Goal: Transaction & Acquisition: Purchase product/service

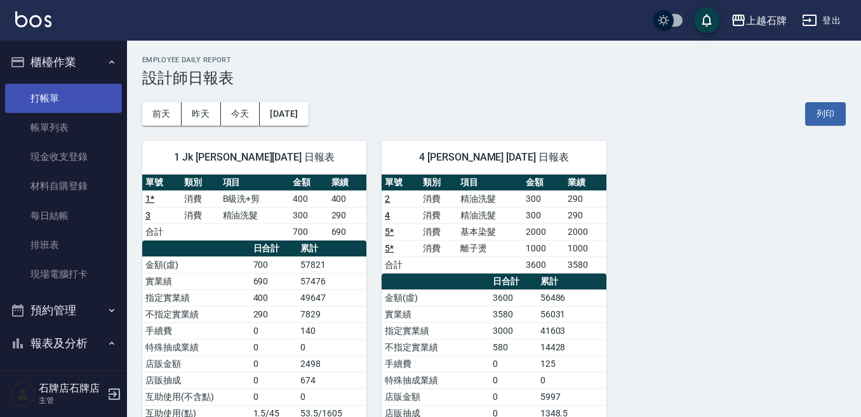
click at [69, 88] on link "打帳單" at bounding box center [63, 98] width 117 height 29
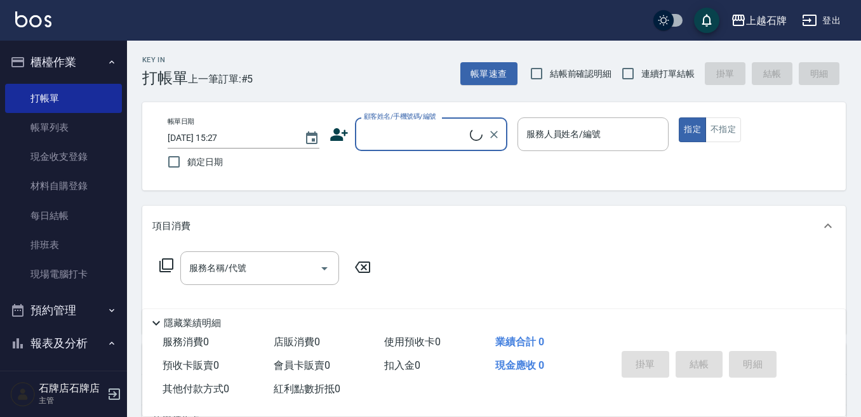
click at [421, 135] on input "顧客姓名/手機號碼/編號" at bounding box center [415, 134] width 109 height 22
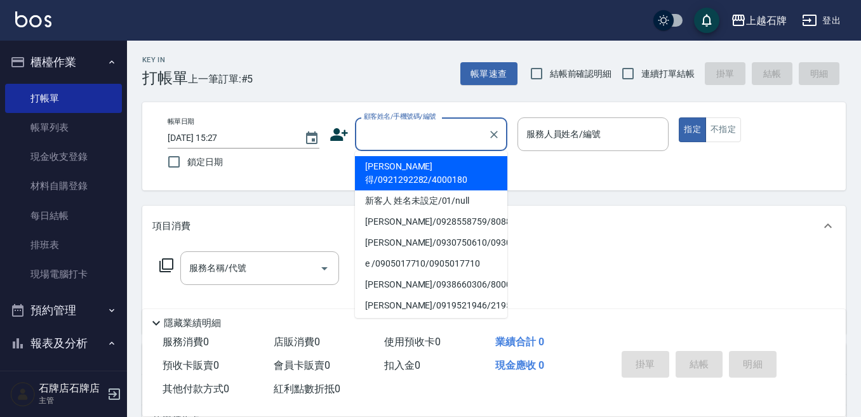
click at [458, 191] on li "新客人 姓名未設定/01/null" at bounding box center [431, 201] width 152 height 21
type input "1"
type input "新客人 姓名未設定/01/null"
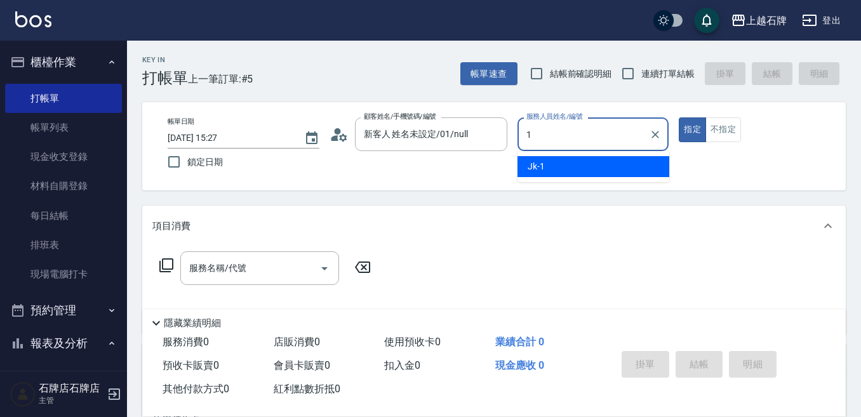
click at [640, 166] on div "Jk -1" at bounding box center [594, 166] width 152 height 21
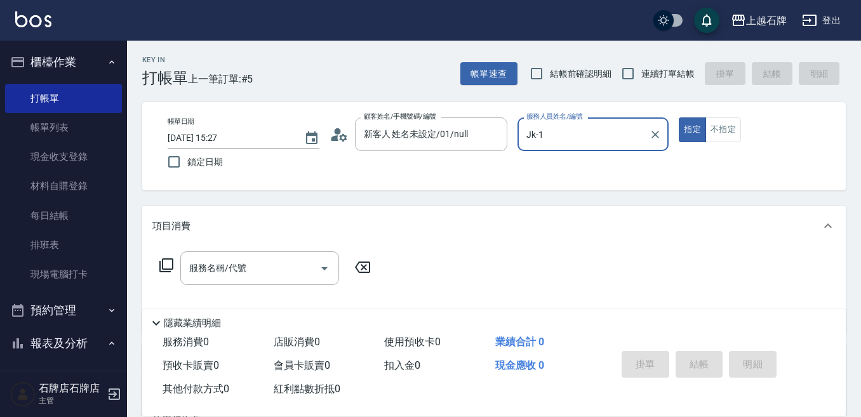
type input "Jk-1"
drag, startPoint x: 757, startPoint y: 122, endPoint x: 745, endPoint y: 123, distance: 12.1
click at [746, 123] on div "指定 不指定" at bounding box center [755, 130] width 152 height 25
click at [734, 129] on button "不指定" at bounding box center [724, 130] width 36 height 25
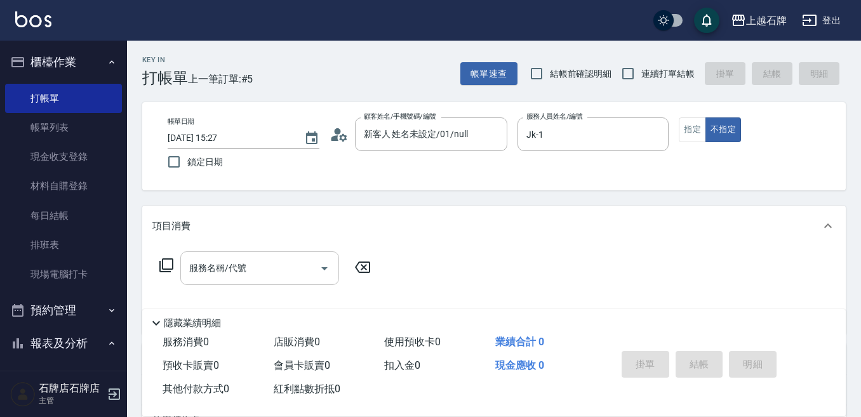
click at [266, 269] on input "服務名稱/代號" at bounding box center [250, 268] width 128 height 22
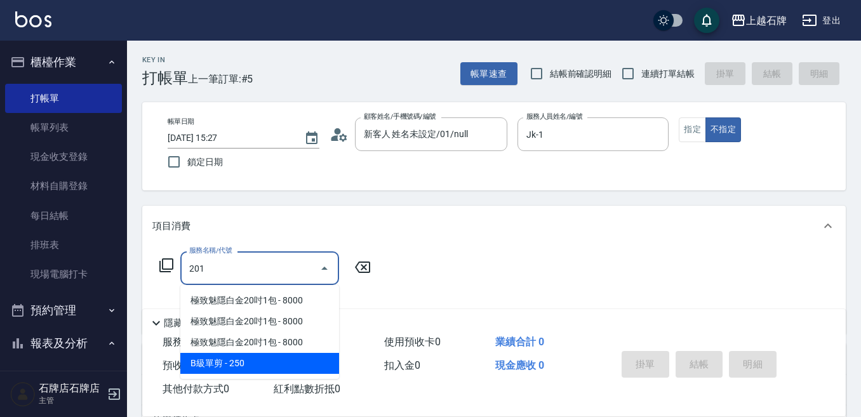
drag, startPoint x: 290, startPoint y: 370, endPoint x: 297, endPoint y: 366, distance: 8.0
click at [297, 366] on span "B級單剪 - 250" at bounding box center [259, 363] width 159 height 21
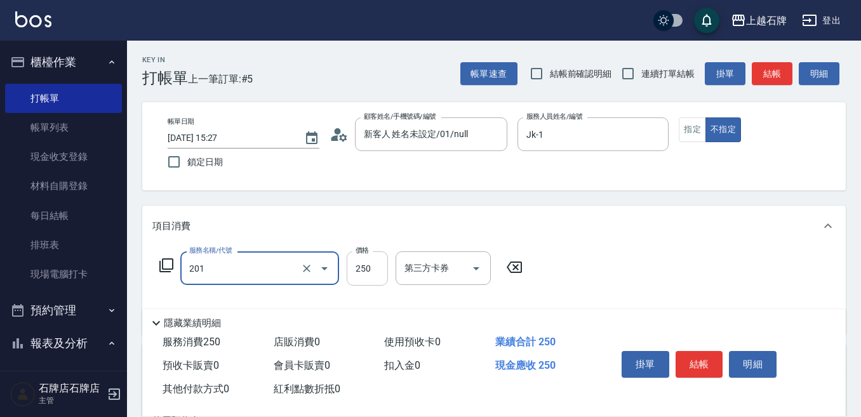
type input "B級單剪(201)"
click at [373, 277] on input "250" at bounding box center [367, 269] width 41 height 34
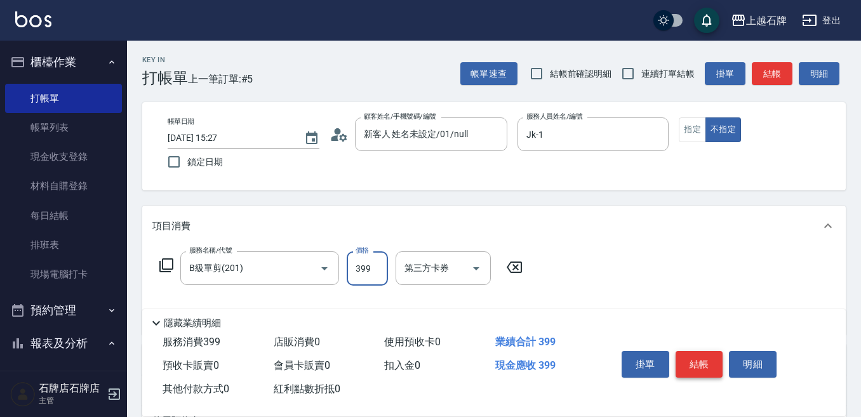
type input "399"
click at [692, 356] on button "結帳" at bounding box center [700, 364] width 48 height 27
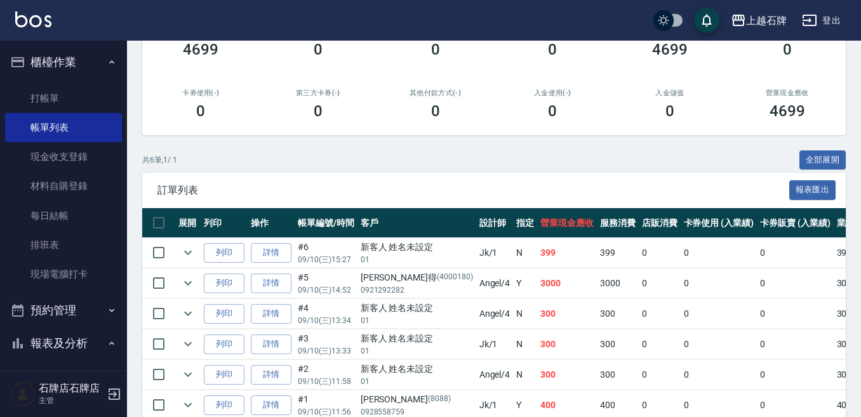
scroll to position [191, 0]
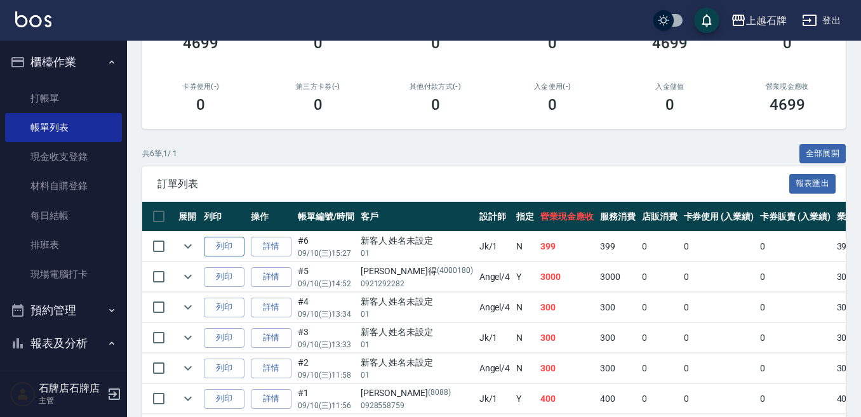
click at [207, 252] on button "列印" at bounding box center [224, 247] width 41 height 20
click at [76, 87] on link "打帳單" at bounding box center [63, 98] width 117 height 29
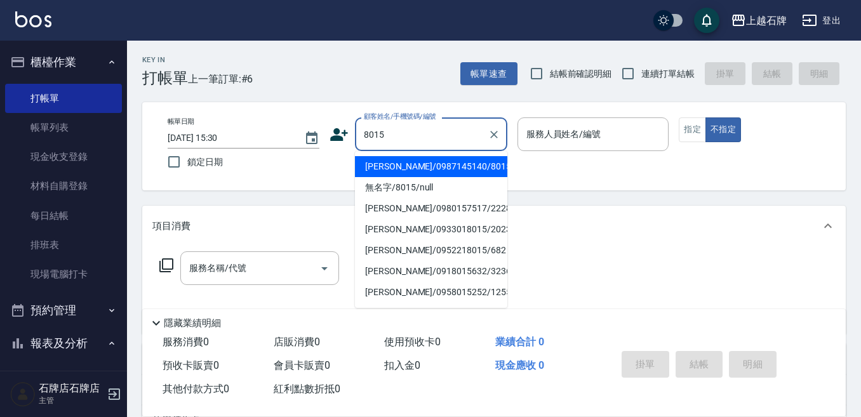
drag, startPoint x: 408, startPoint y: 163, endPoint x: 700, endPoint y: 185, distance: 293.1
click at [408, 163] on li "[PERSON_NAME]/0987145140/8015" at bounding box center [431, 166] width 152 height 21
type input "[PERSON_NAME]/0987145140/8015"
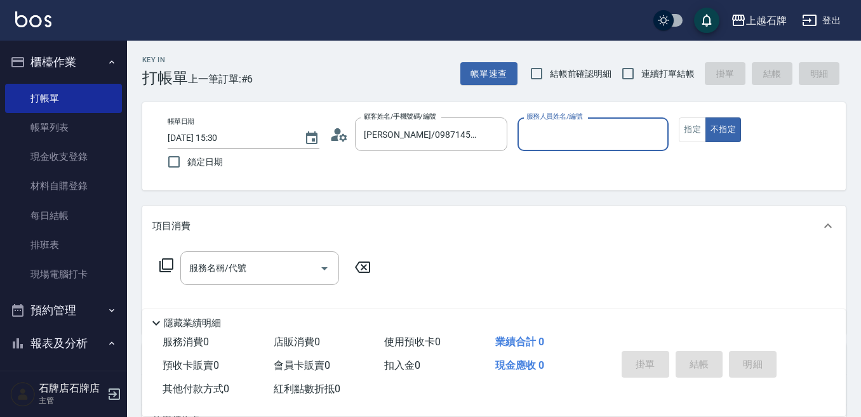
type input "Jk-1"
click at [703, 133] on button "指定" at bounding box center [692, 130] width 27 height 25
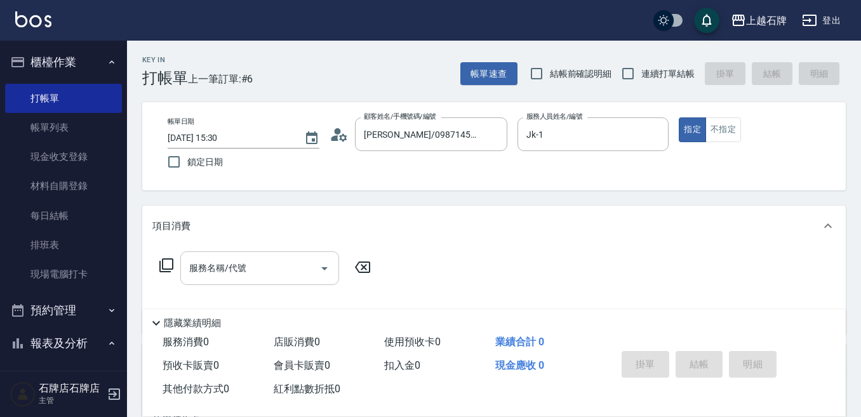
click at [302, 266] on input "服務名稱/代號" at bounding box center [250, 268] width 128 height 22
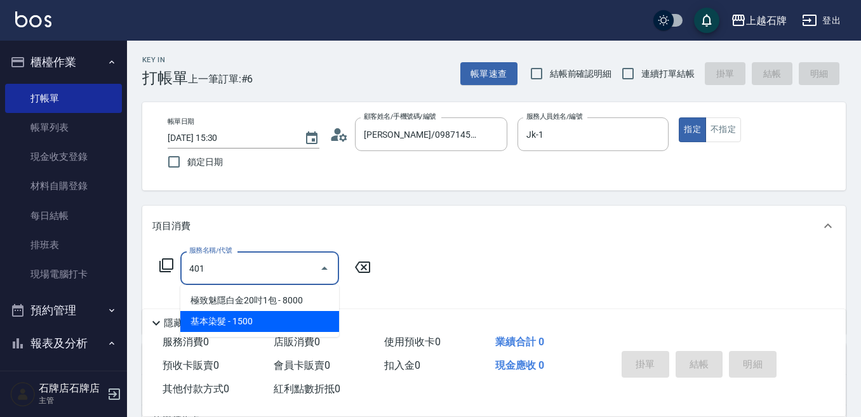
click at [283, 320] on span "基本染髮 - 1500" at bounding box center [259, 321] width 159 height 21
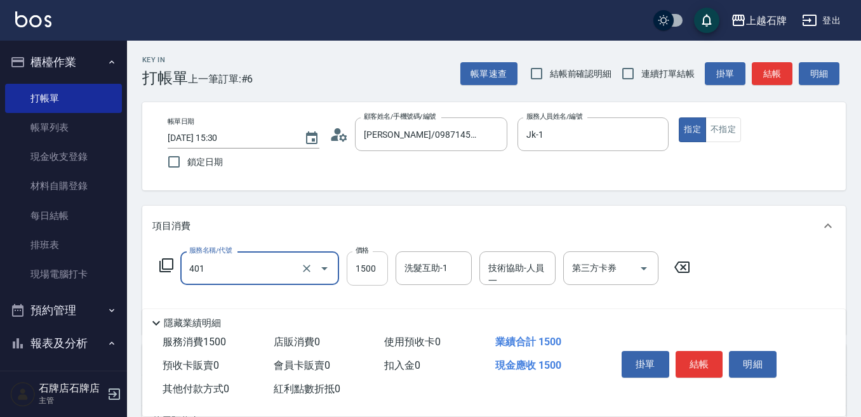
type input "基本染髮(401)"
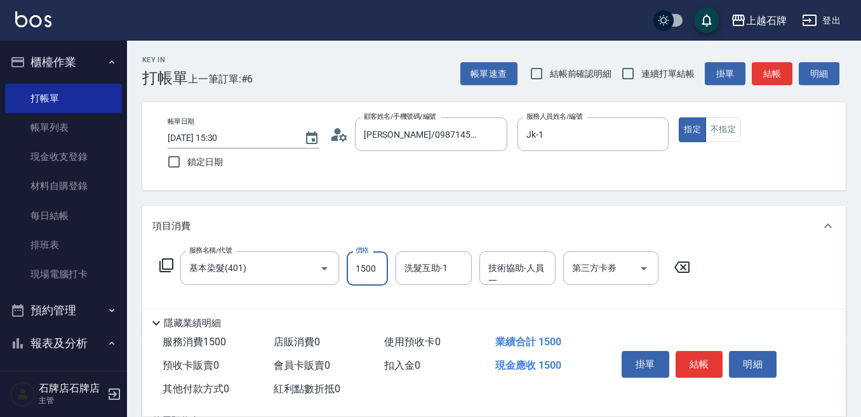
click at [382, 278] on input "1500" at bounding box center [367, 269] width 41 height 34
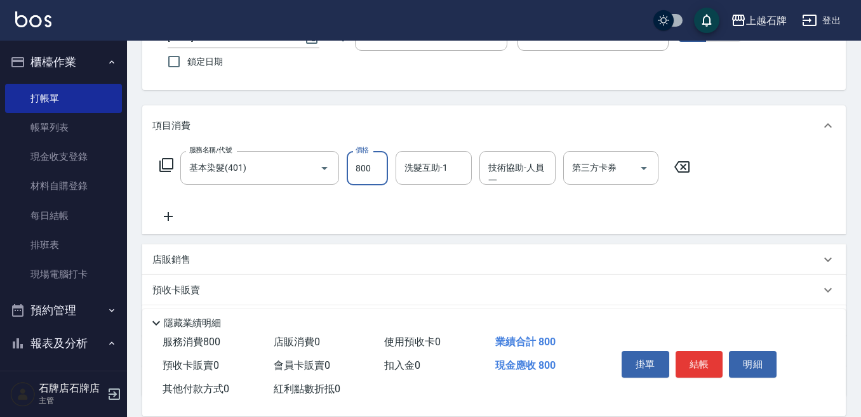
scroll to position [127, 0]
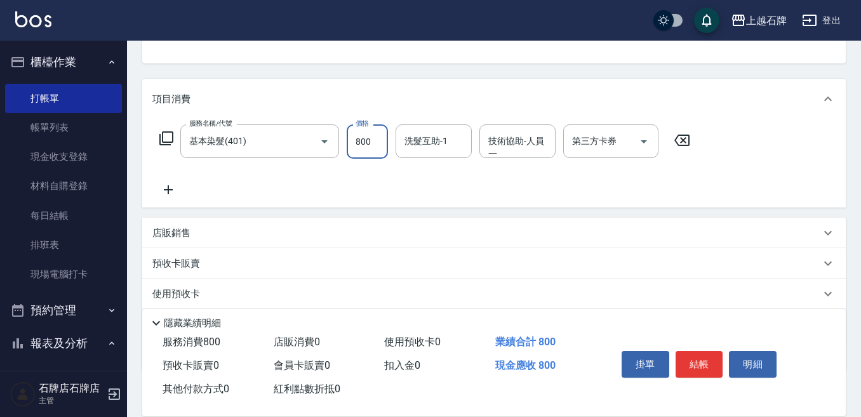
type input "800"
click at [172, 194] on icon at bounding box center [168, 189] width 32 height 15
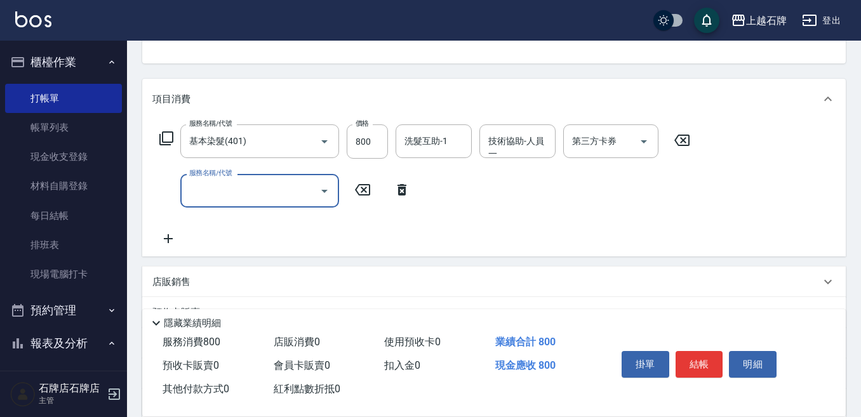
type input "2"
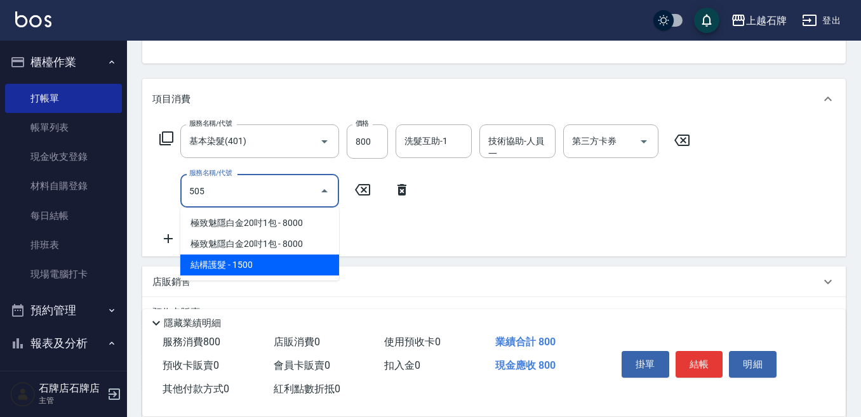
click at [265, 265] on span "結構護髮 - 1500" at bounding box center [259, 265] width 159 height 21
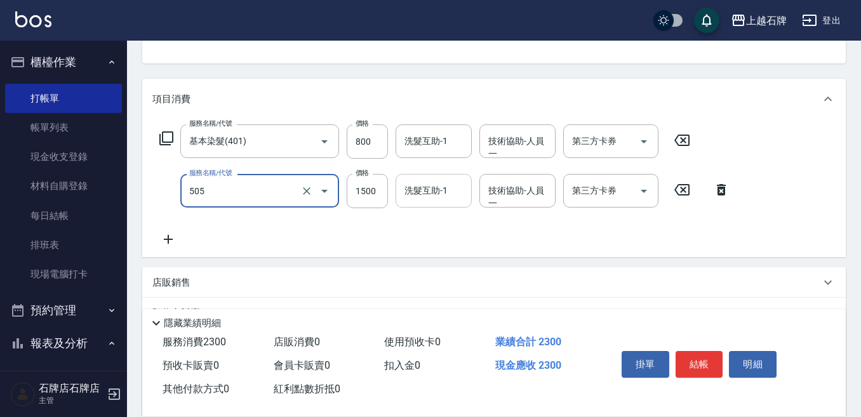
type input "結構護髮(505)"
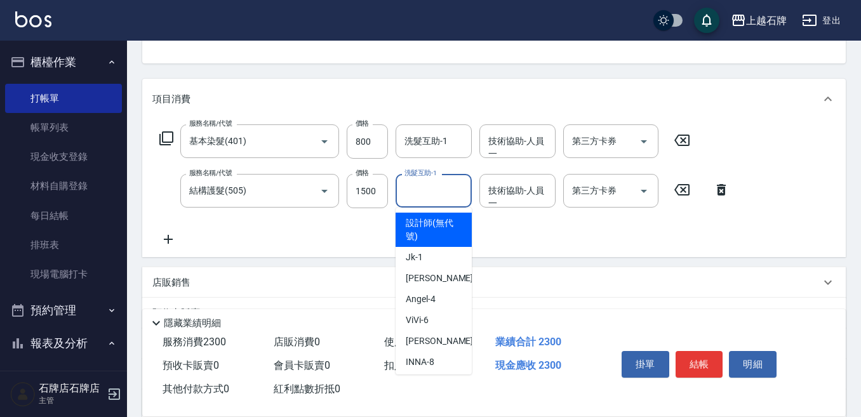
click at [410, 200] on input "洗髮互助-1" at bounding box center [433, 191] width 65 height 22
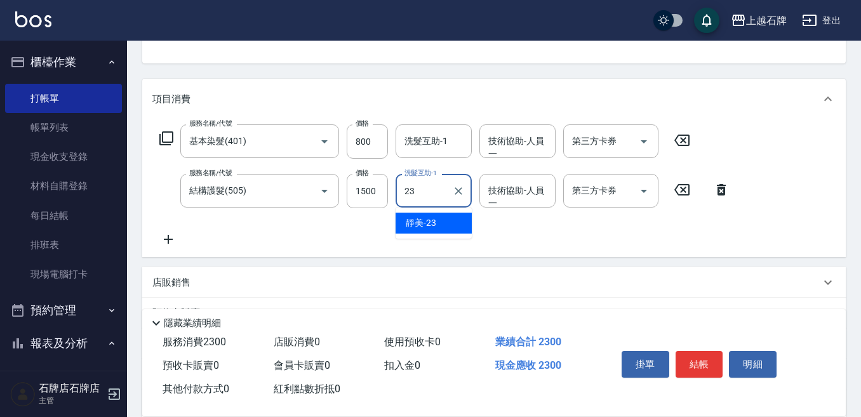
click at [428, 220] on span "靜美 -23" at bounding box center [421, 223] width 30 height 13
type input "靜美-23"
click at [520, 193] on div "技術協助-人員一 技術協助-人員[PERSON_NAME]" at bounding box center [518, 191] width 76 height 34
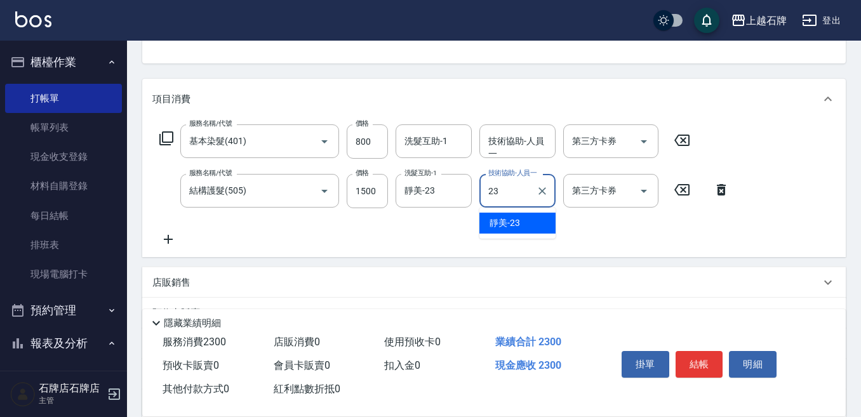
click at [522, 217] on div "靜美 -23" at bounding box center [518, 223] width 76 height 21
type input "靜美-23"
click at [179, 240] on icon at bounding box center [168, 239] width 32 height 15
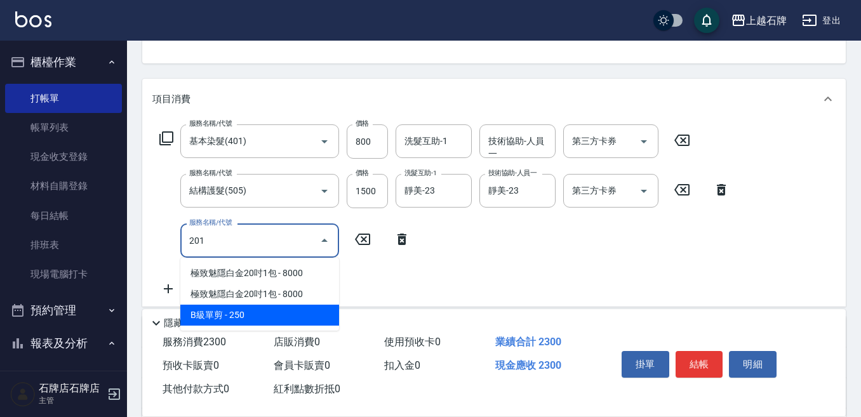
click at [251, 313] on span "B級單剪 - 250" at bounding box center [259, 315] width 159 height 21
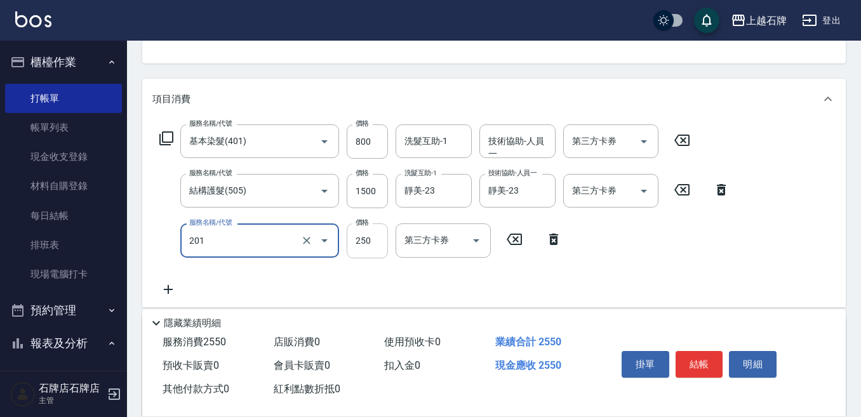
type input "B級單剪(201)"
click at [365, 232] on input "250" at bounding box center [367, 241] width 41 height 34
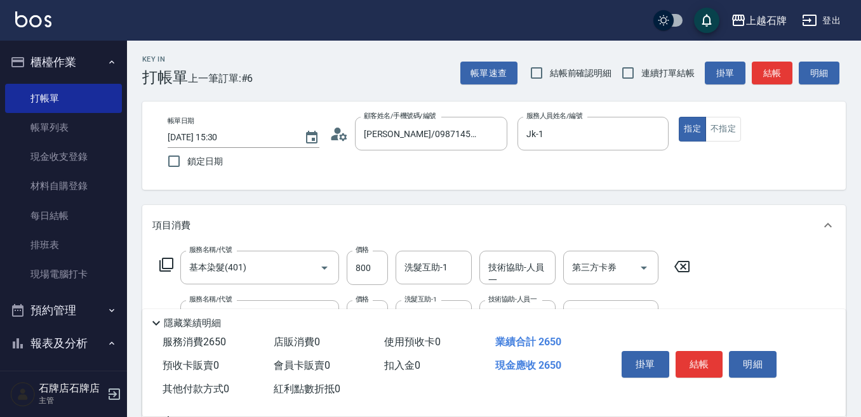
scroll to position [0, 0]
type input "350"
click at [702, 192] on div "Key In 打帳單 上一筆訂單:#6 帳單速查 結帳前確認明細 連續打單結帳 掛單 結帳 明細 帳單日期 [DATE] 15:30 鎖定日期 顧客姓名/手機…" at bounding box center [494, 380] width 734 height 678
click at [710, 351] on button "結帳" at bounding box center [700, 364] width 48 height 27
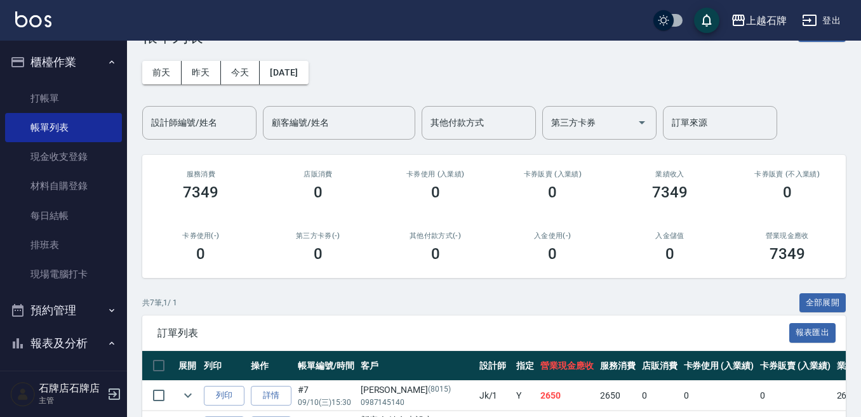
scroll to position [64, 0]
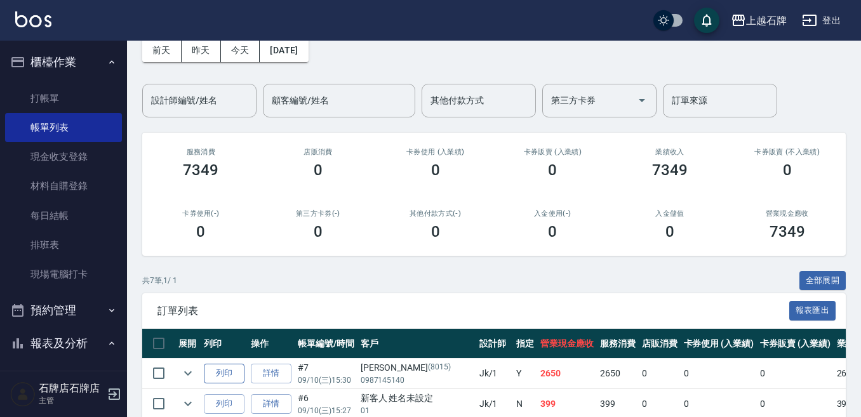
click at [236, 377] on button "列印" at bounding box center [224, 374] width 41 height 20
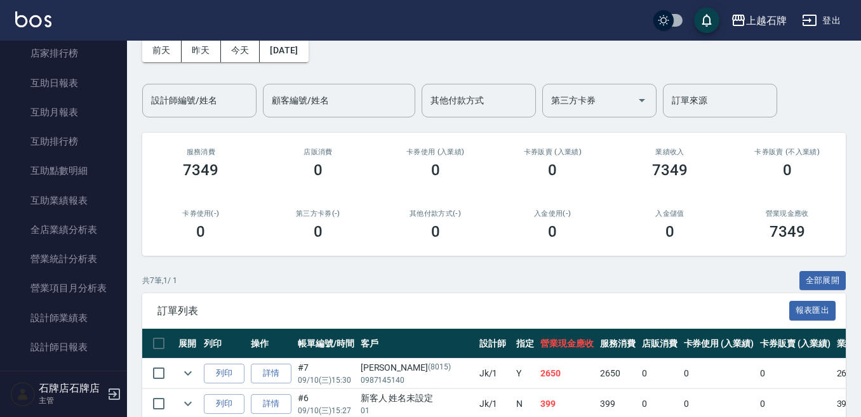
scroll to position [445, 0]
click at [90, 341] on link "設計師日報表" at bounding box center [63, 346] width 117 height 29
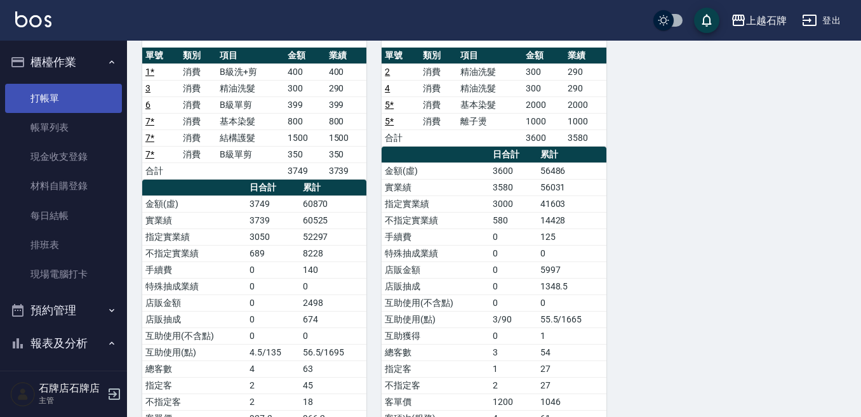
click at [37, 96] on link "打帳單" at bounding box center [63, 98] width 117 height 29
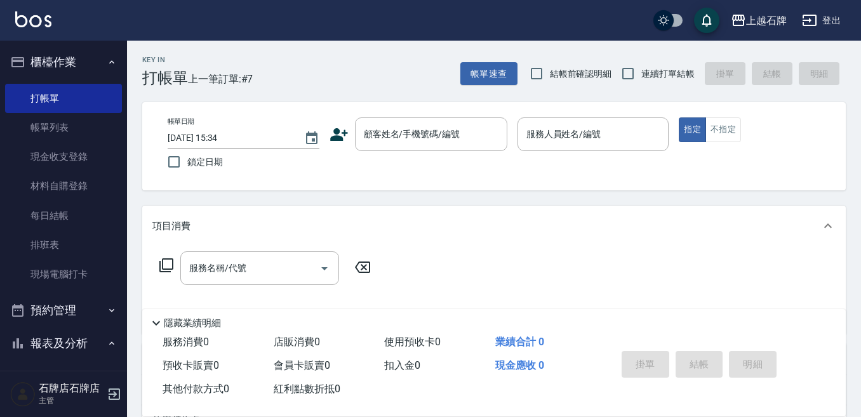
click at [412, 95] on div "Key In 打帳單 上一筆訂單:#7 帳單速查 結帳前確認明細 連續打單結帳 掛單 結帳 明細 帳單日期 [DATE] 15:34 鎖定日期 顧客姓名/手機…" at bounding box center [494, 330] width 734 height 578
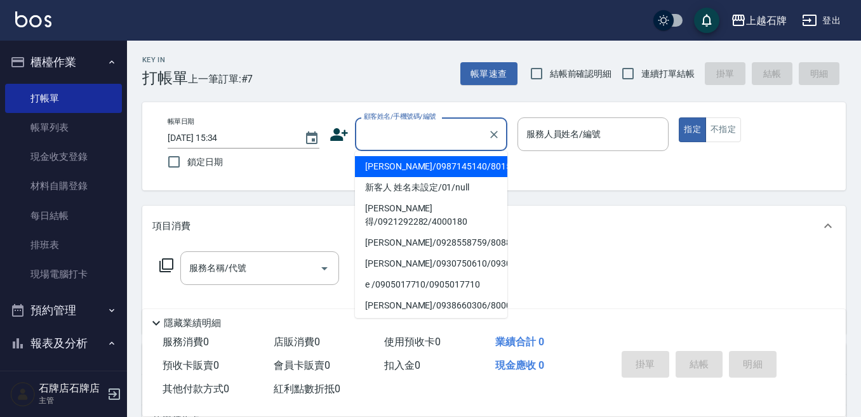
click at [415, 133] on input "顧客姓名/手機號碼/編號" at bounding box center [422, 134] width 122 height 22
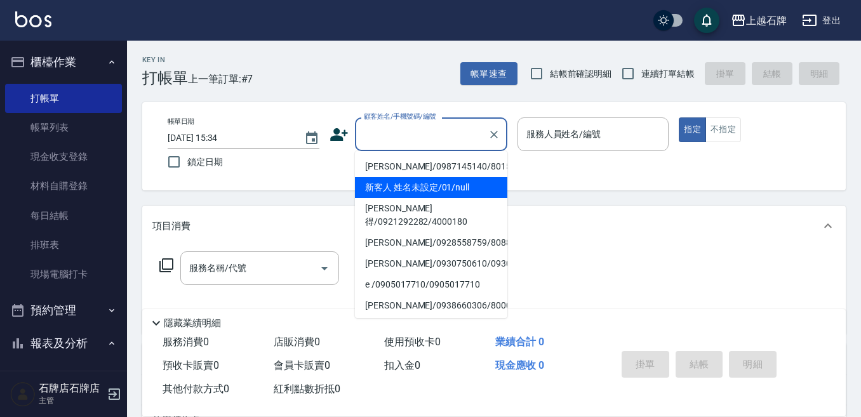
drag, startPoint x: 416, startPoint y: 184, endPoint x: 572, endPoint y: 152, distance: 159.0
click at [417, 184] on li "新客人 姓名未設定/01/null" at bounding box center [431, 187] width 152 height 21
type input "新客人 姓名未設定/01/null"
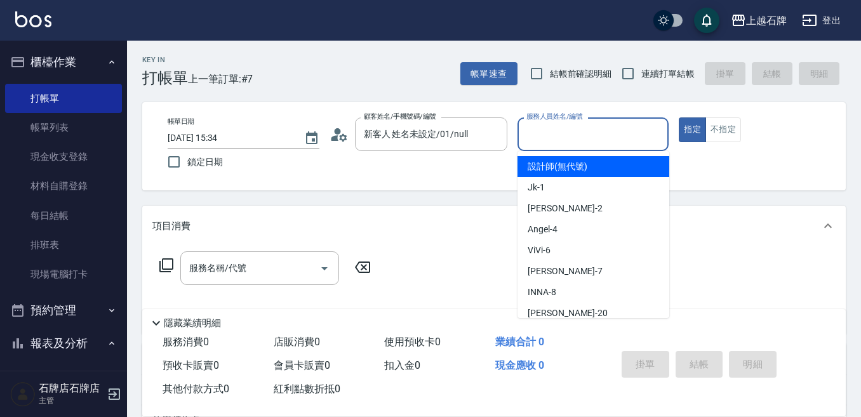
click at [586, 136] on input "服務人員姓名/編號" at bounding box center [593, 134] width 140 height 22
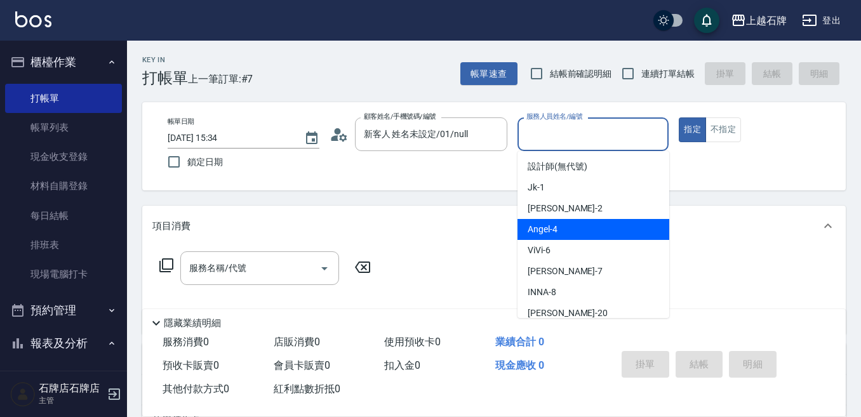
drag, startPoint x: 574, startPoint y: 231, endPoint x: 374, endPoint y: 273, distance: 204.4
click at [573, 231] on div "[PERSON_NAME] -4" at bounding box center [594, 229] width 152 height 21
type input "[PERSON_NAME]-4"
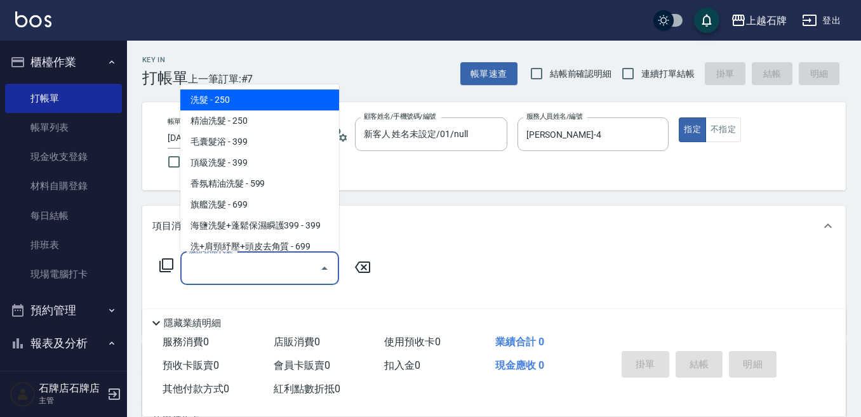
click at [276, 270] on input "服務名稱/代號" at bounding box center [250, 268] width 128 height 22
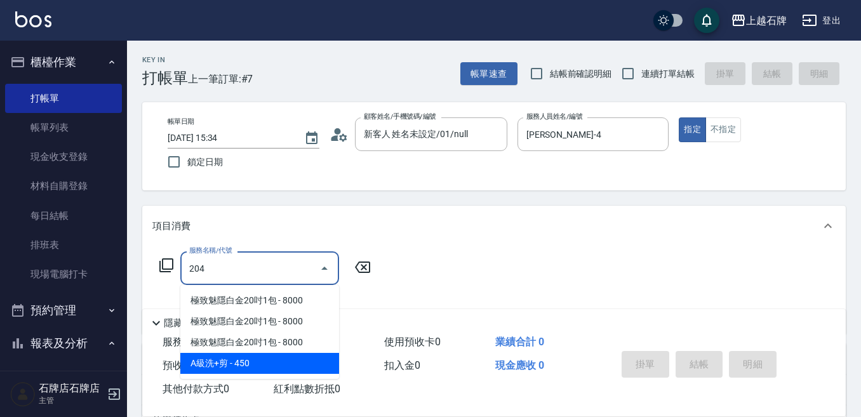
click at [304, 367] on span "A級洗+剪 - 450" at bounding box center [259, 363] width 159 height 21
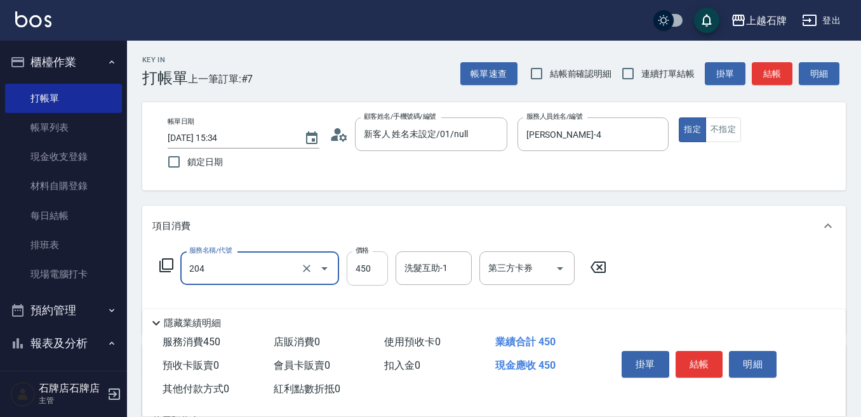
type input "A級洗+剪(204)"
click at [377, 276] on input "450" at bounding box center [367, 269] width 41 height 34
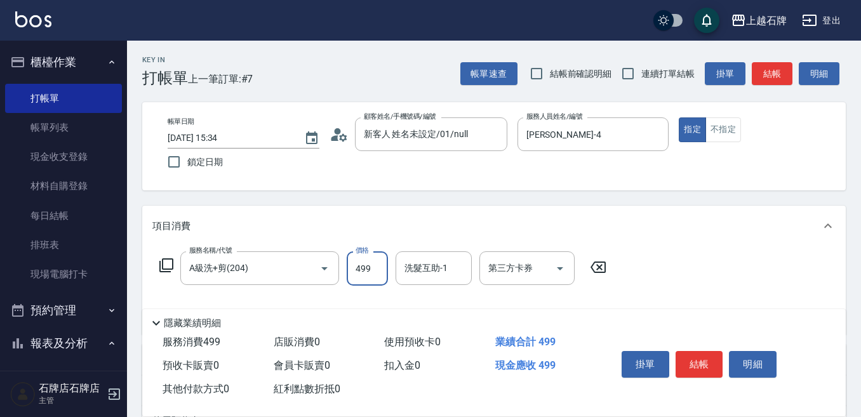
type input "499"
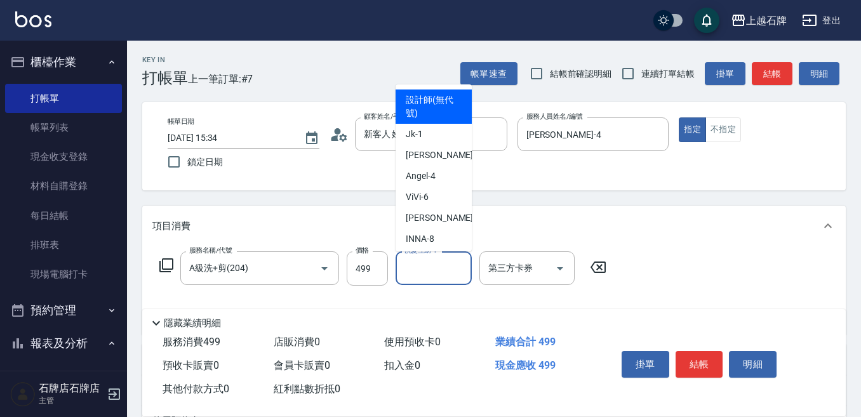
click at [436, 268] on input "洗髮互助-1" at bounding box center [433, 268] width 65 height 22
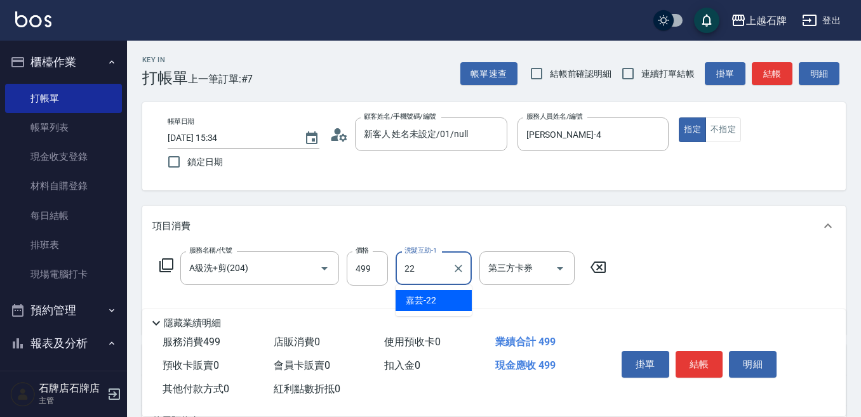
drag, startPoint x: 433, startPoint y: 302, endPoint x: 586, endPoint y: 243, distance: 163.5
click at [462, 304] on div "嘉芸 -22" at bounding box center [434, 300] width 76 height 21
type input "嘉芸-22"
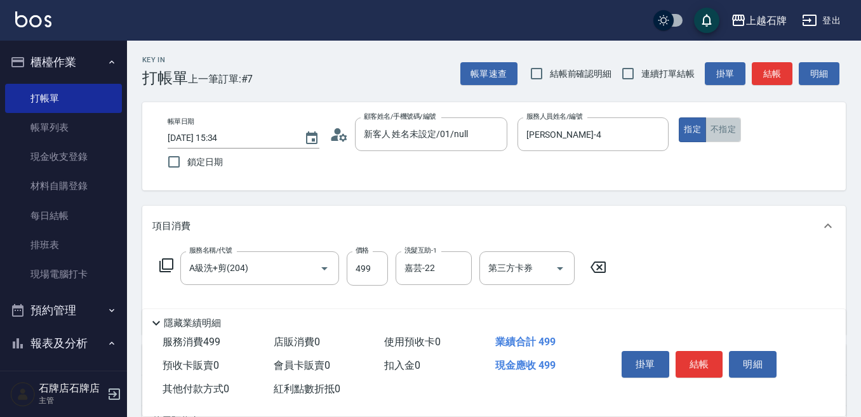
click at [727, 135] on button "不指定" at bounding box center [724, 130] width 36 height 25
drag, startPoint x: 713, startPoint y: 352, endPoint x: 717, endPoint y: 344, distance: 8.8
click at [716, 352] on button "結帳" at bounding box center [700, 364] width 48 height 27
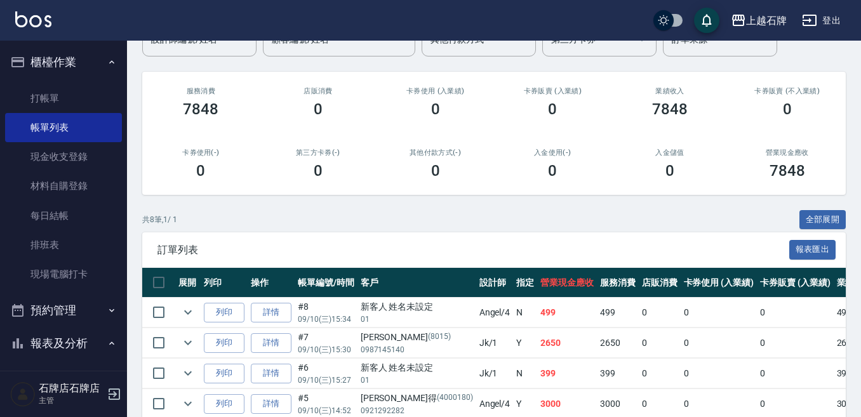
scroll to position [127, 0]
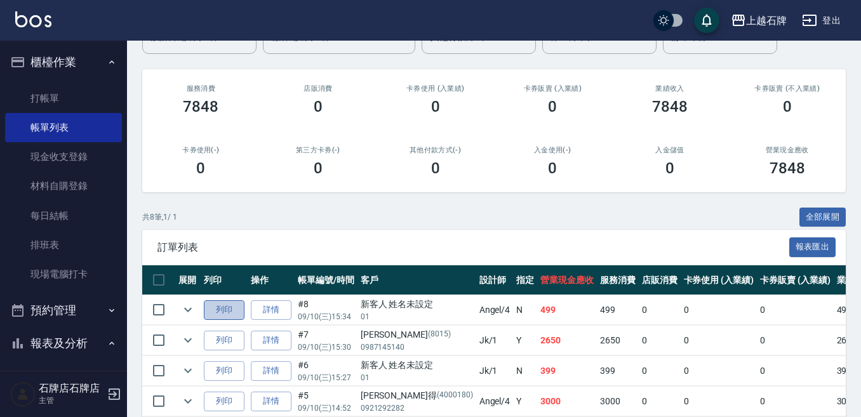
click at [228, 310] on button "列印" at bounding box center [224, 310] width 41 height 20
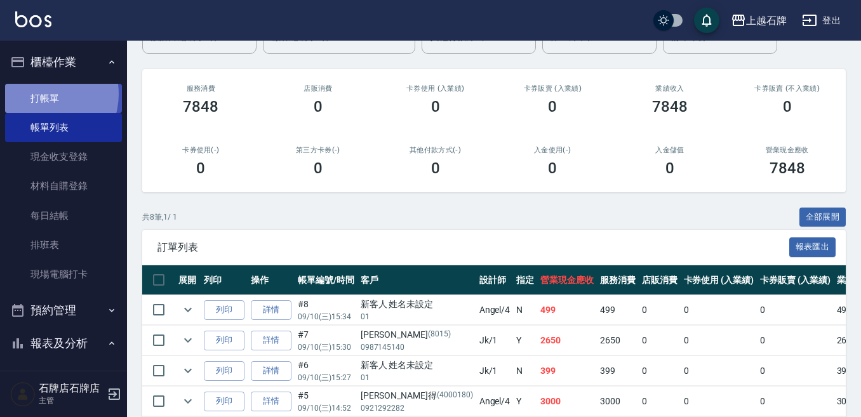
click at [42, 93] on link "打帳單" at bounding box center [63, 98] width 117 height 29
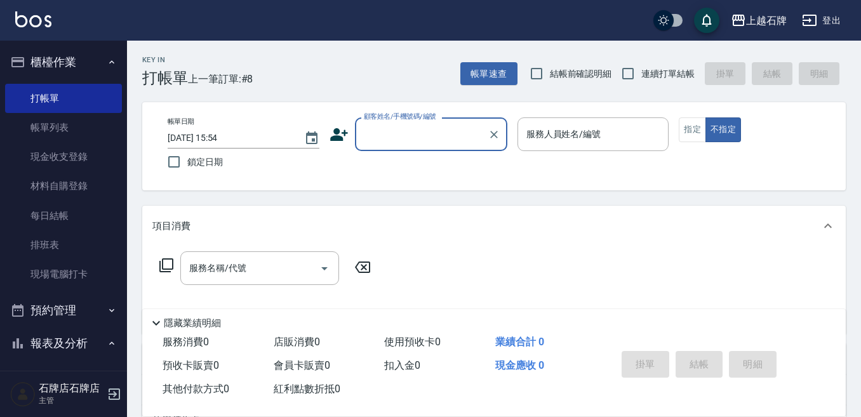
click at [434, 132] on input "顧客姓名/手機號碼/編號" at bounding box center [422, 134] width 122 height 22
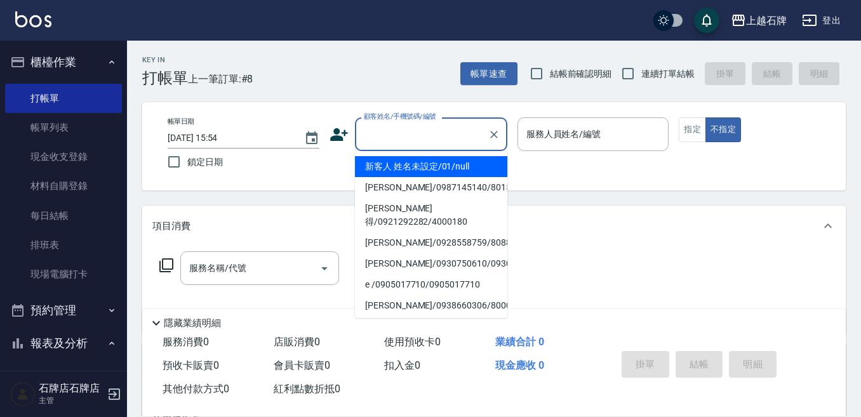
click at [416, 166] on li "新客人 姓名未設定/01/null" at bounding box center [431, 166] width 152 height 21
type input "新客人 姓名未設定/01/null"
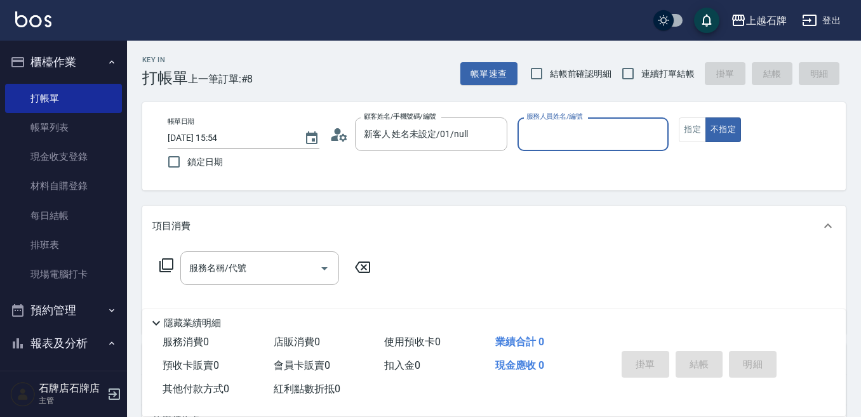
drag, startPoint x: 593, startPoint y: 132, endPoint x: 597, endPoint y: 138, distance: 7.4
click at [594, 133] on input "服務人員姓名/編號" at bounding box center [593, 134] width 140 height 22
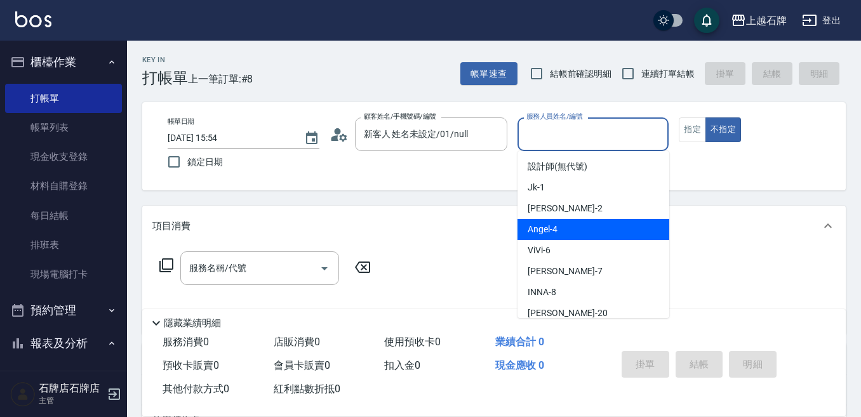
drag, startPoint x: 562, startPoint y: 229, endPoint x: 555, endPoint y: 231, distance: 7.9
click at [563, 229] on div "[PERSON_NAME] -4" at bounding box center [594, 229] width 152 height 21
type input "[PERSON_NAME]-4"
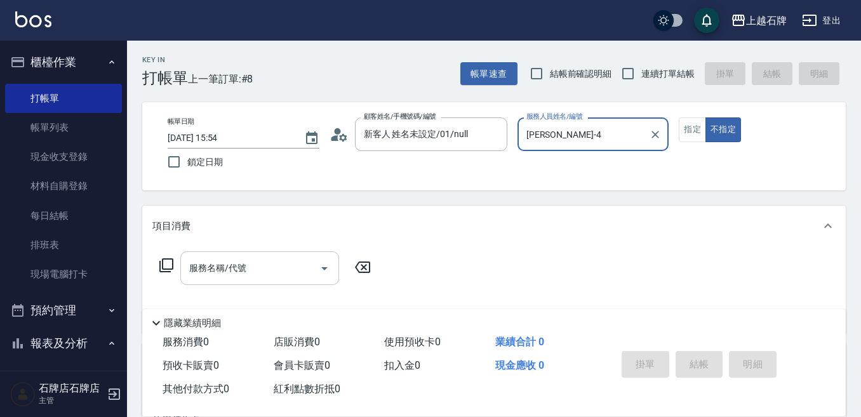
click at [252, 264] on input "服務名稱/代號" at bounding box center [250, 268] width 128 height 22
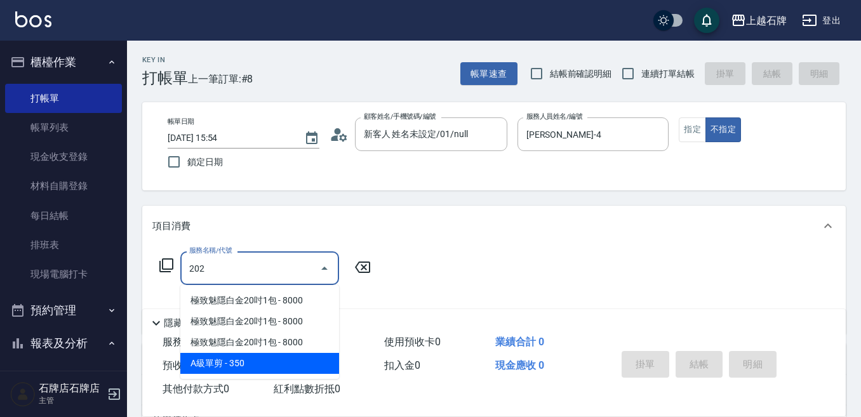
click at [325, 363] on span "A級單剪 - 350" at bounding box center [259, 363] width 159 height 21
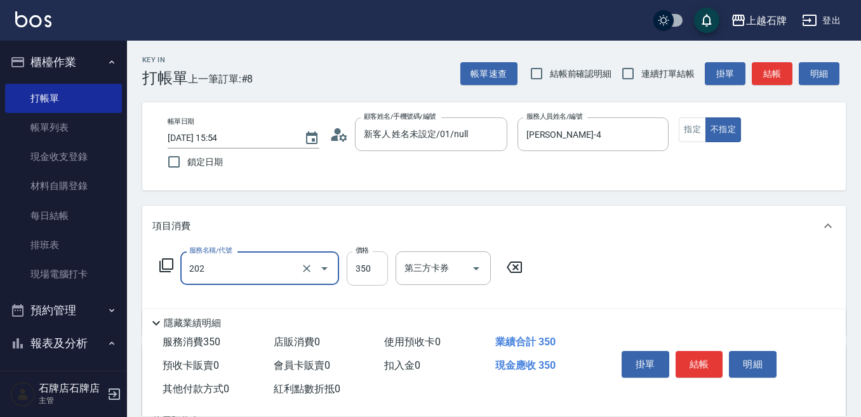
type input "A級單剪(202)"
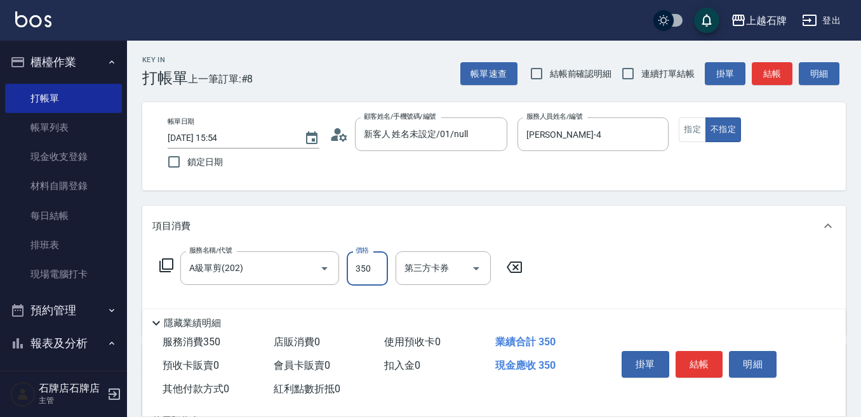
click at [372, 265] on input "350" at bounding box center [367, 269] width 41 height 34
type input "399"
click at [717, 358] on button "結帳" at bounding box center [700, 364] width 48 height 27
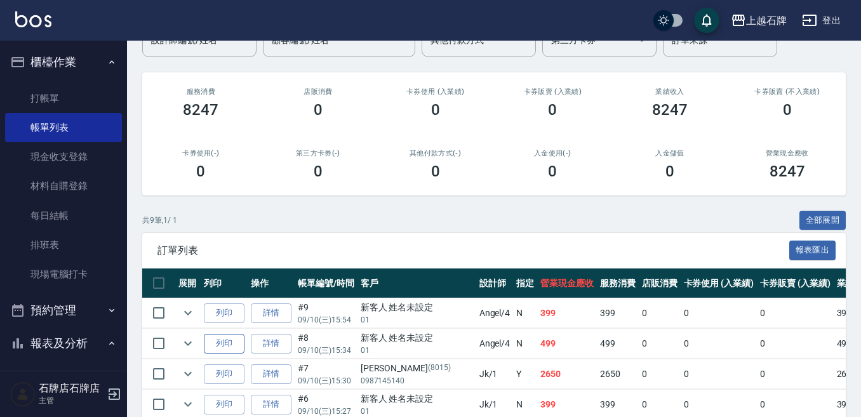
scroll to position [127, 0]
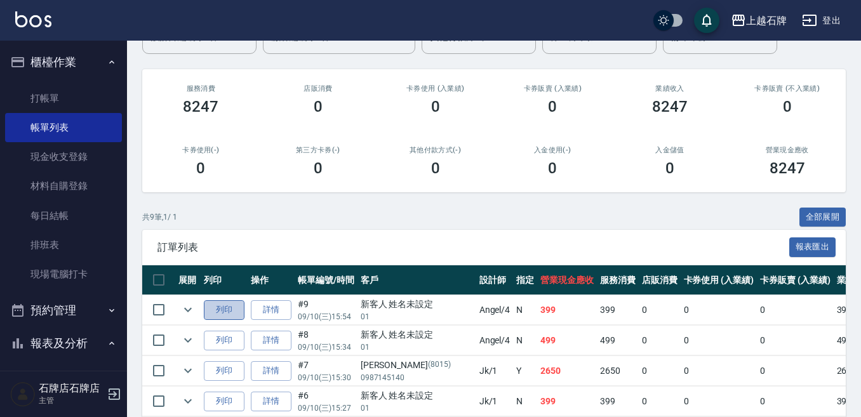
click at [229, 303] on button "列印" at bounding box center [224, 310] width 41 height 20
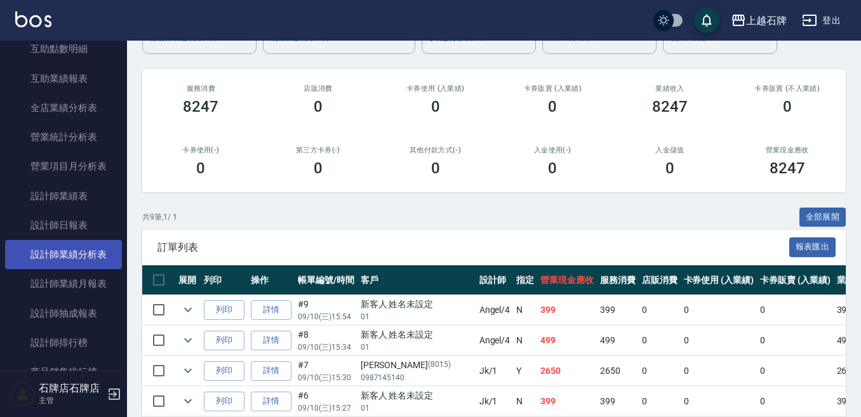
scroll to position [572, 0]
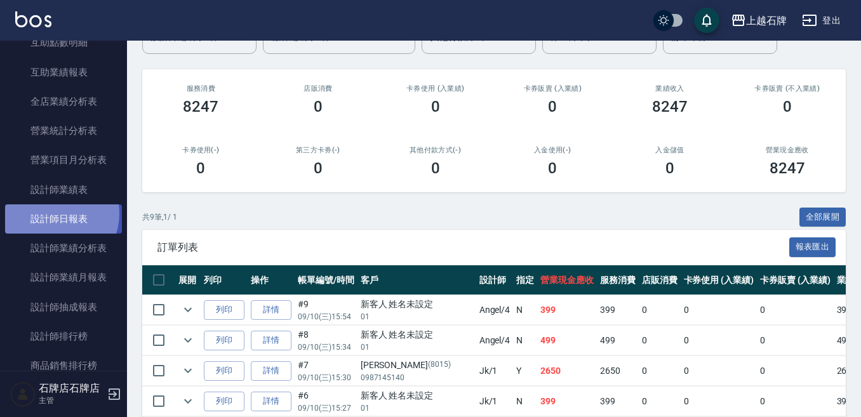
click at [57, 214] on link "設計師日報表" at bounding box center [63, 219] width 117 height 29
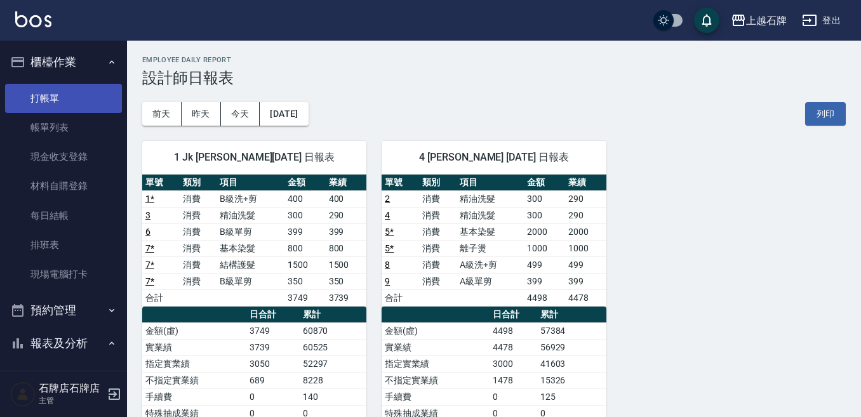
drag, startPoint x: 60, startPoint y: 100, endPoint x: 59, endPoint y: 88, distance: 12.1
click at [59, 100] on link "打帳單" at bounding box center [63, 98] width 117 height 29
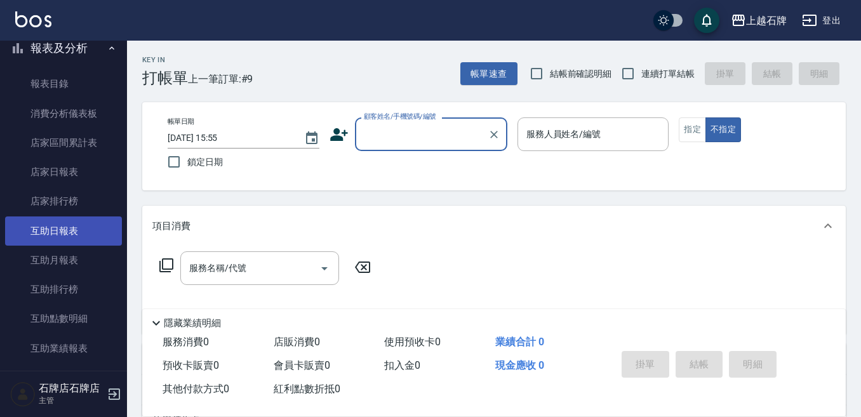
scroll to position [318, 0]
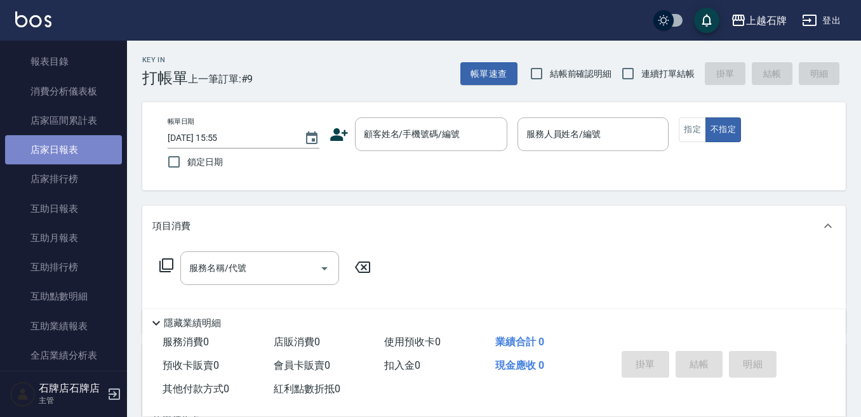
click at [78, 145] on link "店家日報表" at bounding box center [63, 149] width 117 height 29
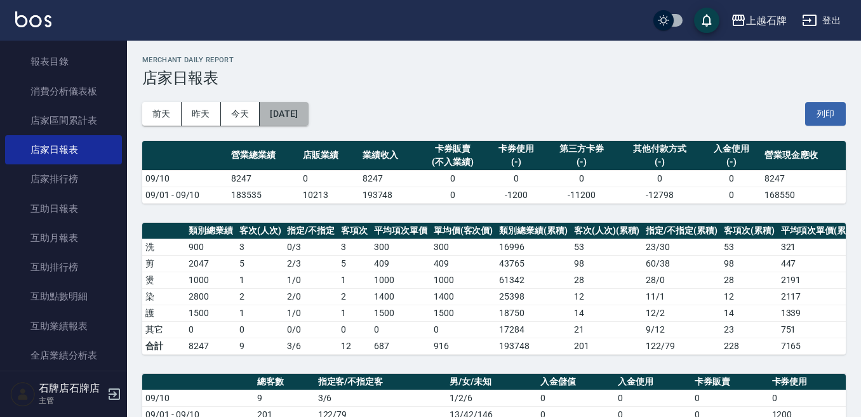
click at [285, 111] on button "[DATE]" at bounding box center [284, 114] width 48 height 24
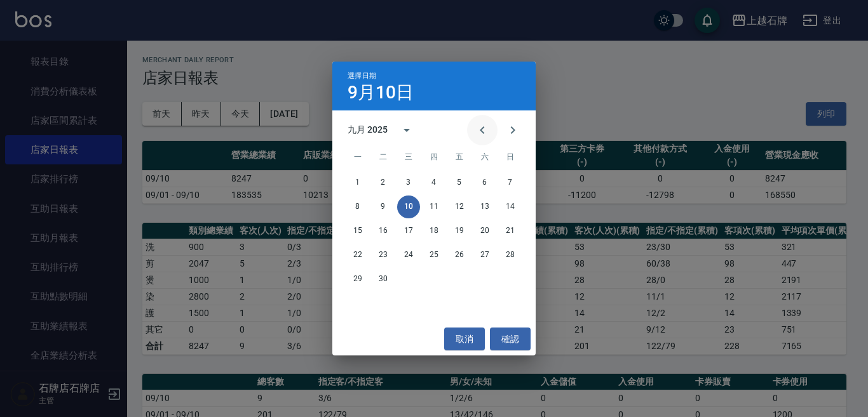
click at [488, 127] on icon "Previous month" at bounding box center [482, 130] width 15 height 15
click at [411, 276] on button "27" at bounding box center [408, 279] width 23 height 23
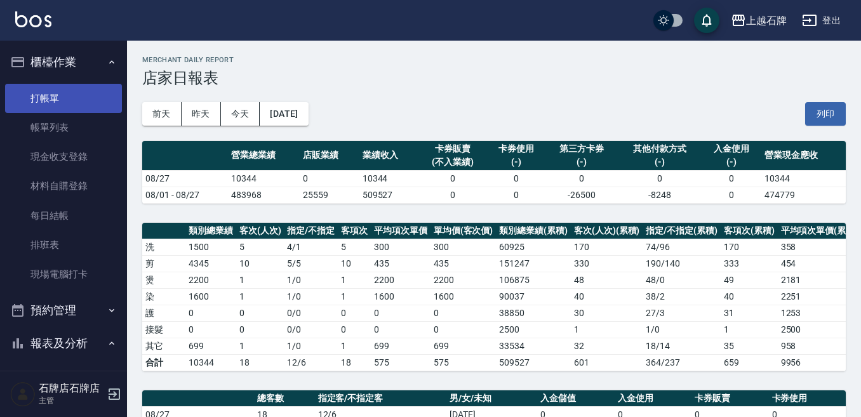
click at [73, 98] on link "打帳單" at bounding box center [63, 98] width 117 height 29
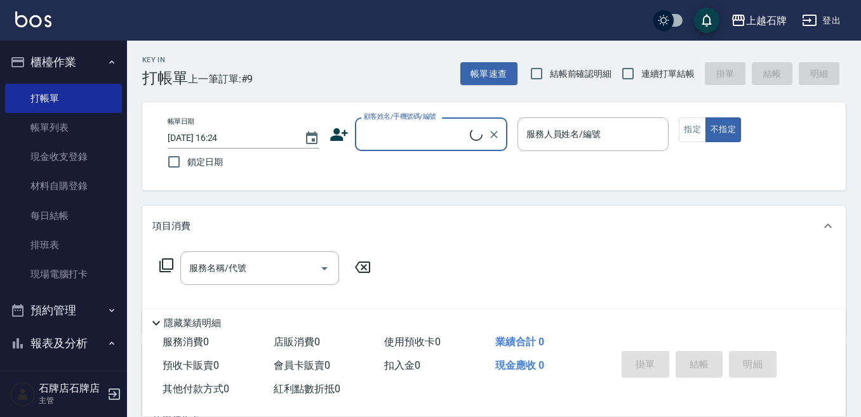
click at [416, 136] on input "顧客姓名/手機號碼/編號" at bounding box center [415, 134] width 109 height 22
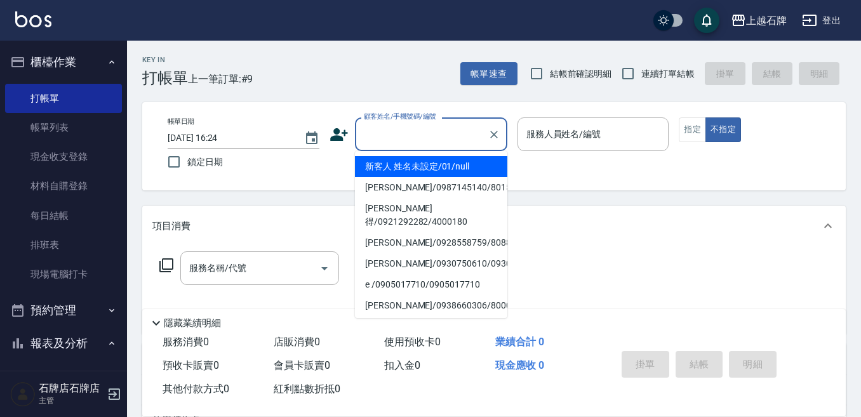
click at [473, 170] on li "新客人 姓名未設定/01/null" at bounding box center [431, 166] width 152 height 21
type input "新客人 姓名未設定/01/null"
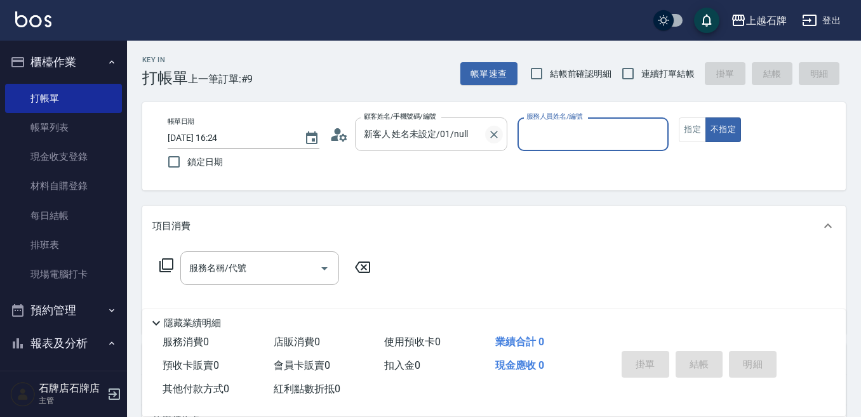
click at [489, 133] on icon "Clear" at bounding box center [494, 134] width 13 height 13
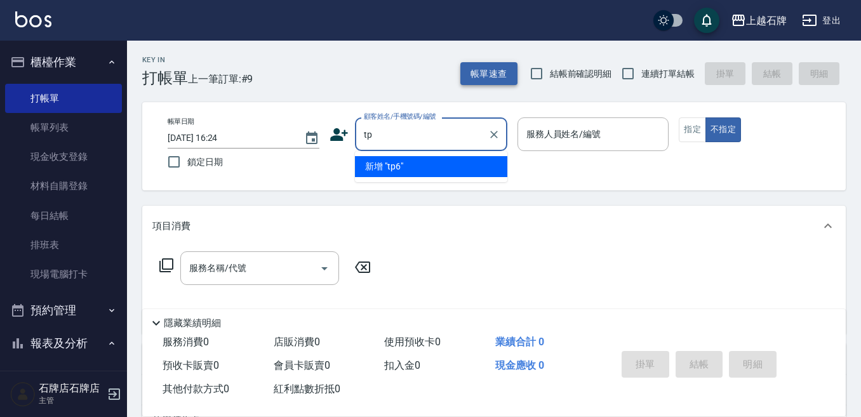
type input "t"
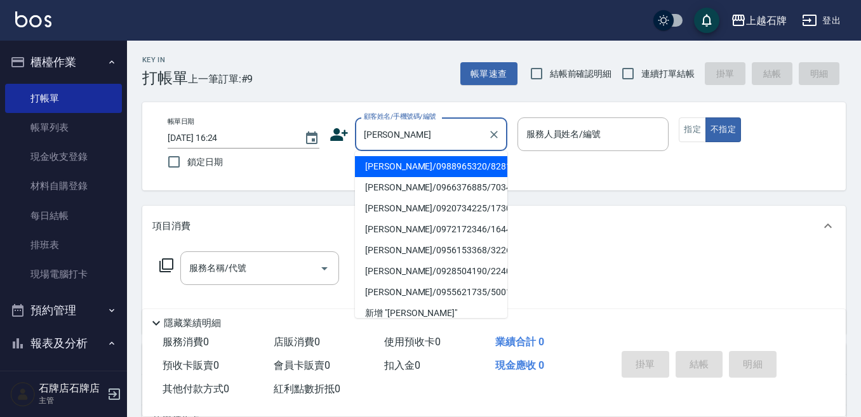
click at [426, 168] on li "[PERSON_NAME]/0988965320/8281" at bounding box center [431, 166] width 152 height 21
type input "[PERSON_NAME]/0988965320/8281"
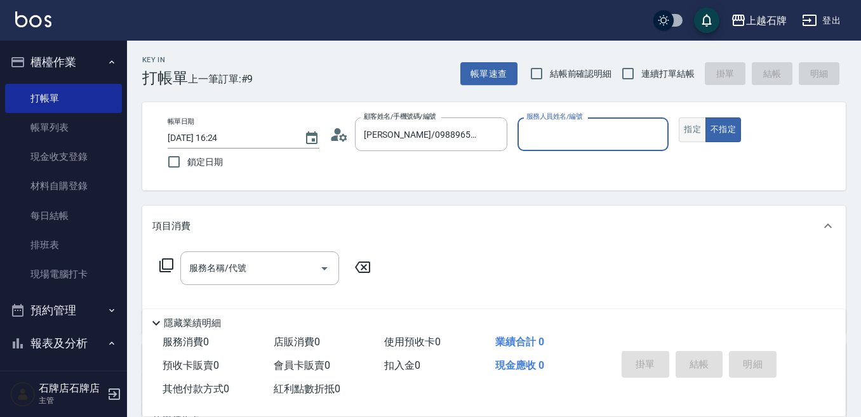
type input "Jk-1"
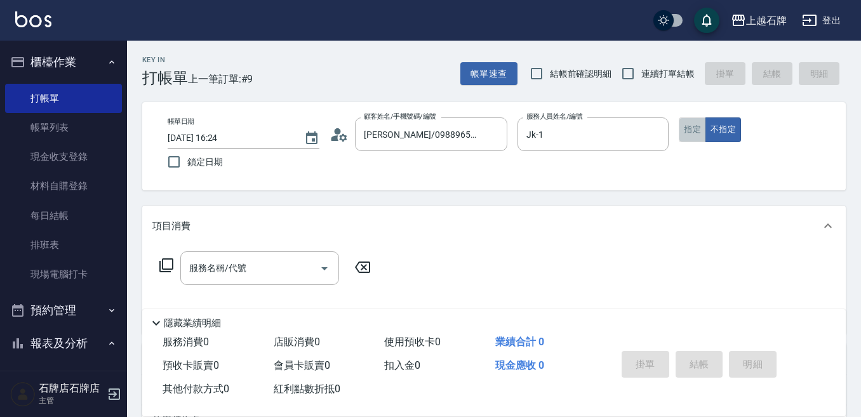
click at [687, 126] on button "指定" at bounding box center [692, 130] width 27 height 25
click at [267, 272] on input "服務名稱/代號" at bounding box center [250, 268] width 128 height 22
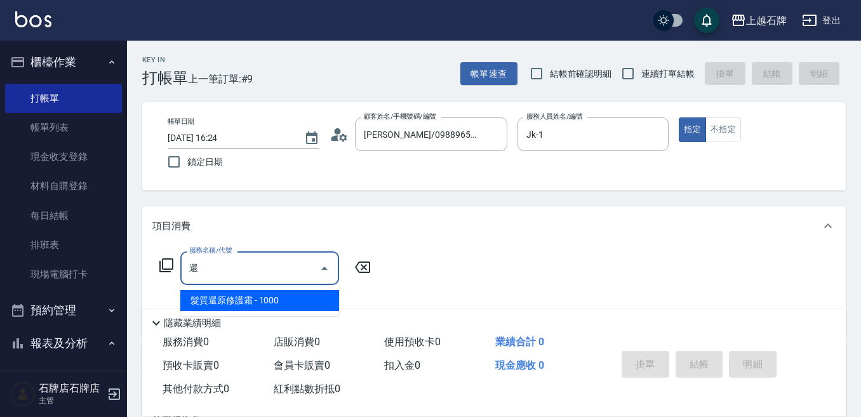
drag, startPoint x: 292, startPoint y: 300, endPoint x: 297, endPoint y: 288, distance: 12.8
click at [290, 297] on span "髮質還原修護霜 - 1000" at bounding box center [259, 300] width 159 height 21
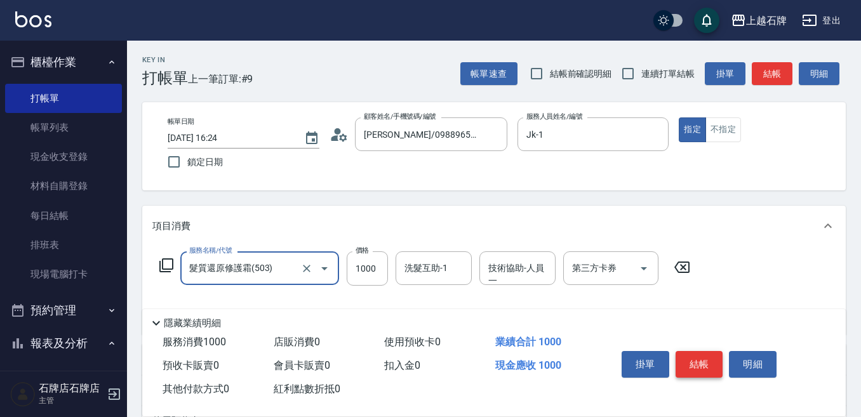
type input "髮質還原修護霜(503)"
click at [704, 356] on button "結帳" at bounding box center [700, 364] width 48 height 27
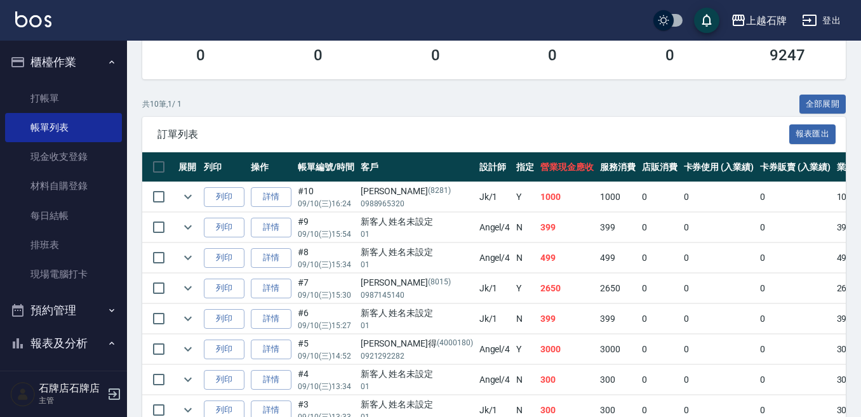
scroll to position [254, 0]
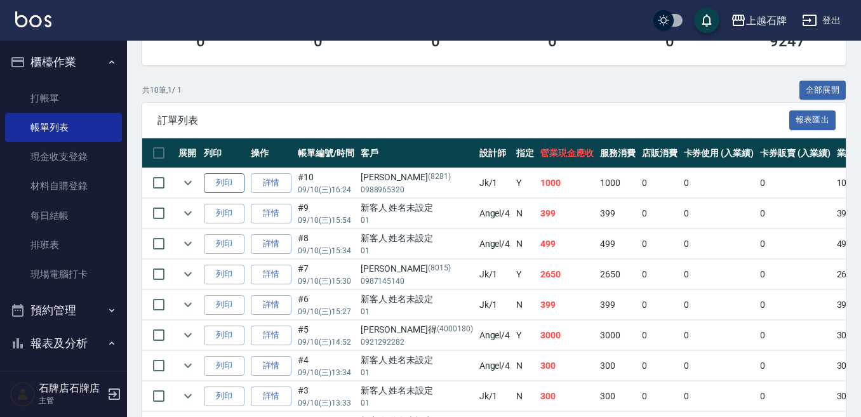
click at [220, 184] on button "列印" at bounding box center [224, 183] width 41 height 20
click at [57, 95] on link "打帳單" at bounding box center [63, 98] width 117 height 29
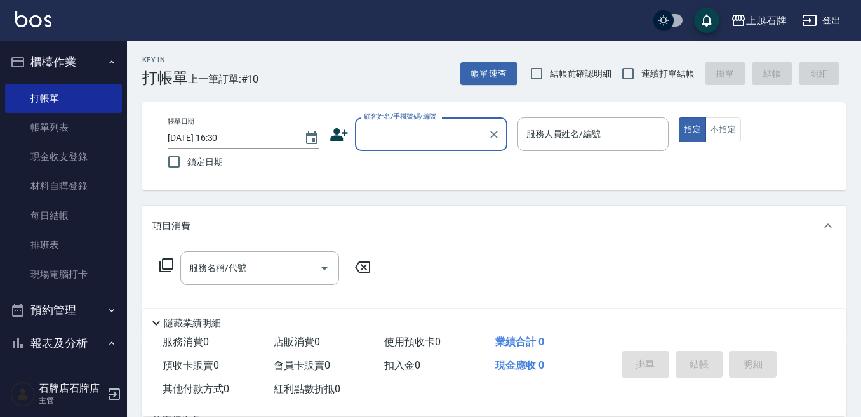
drag, startPoint x: 306, startPoint y: 13, endPoint x: 245, endPoint y: 195, distance: 192.2
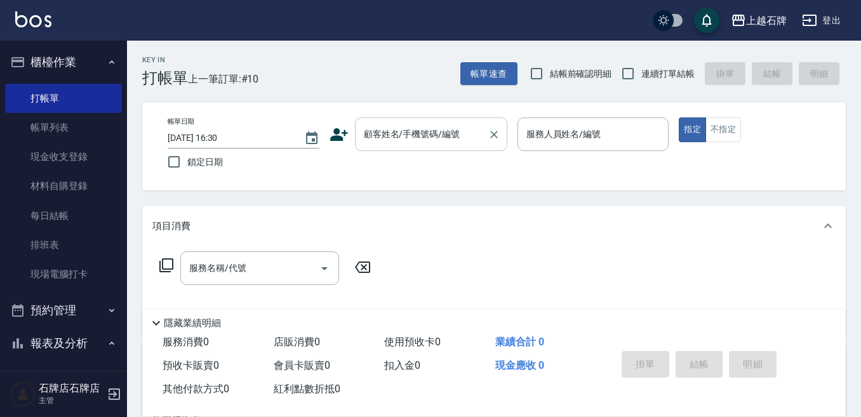
drag, startPoint x: 245, startPoint y: 195, endPoint x: 441, endPoint y: 138, distance: 204.4
click at [441, 138] on input "顧客姓名/手機號碼/編號" at bounding box center [422, 134] width 122 height 22
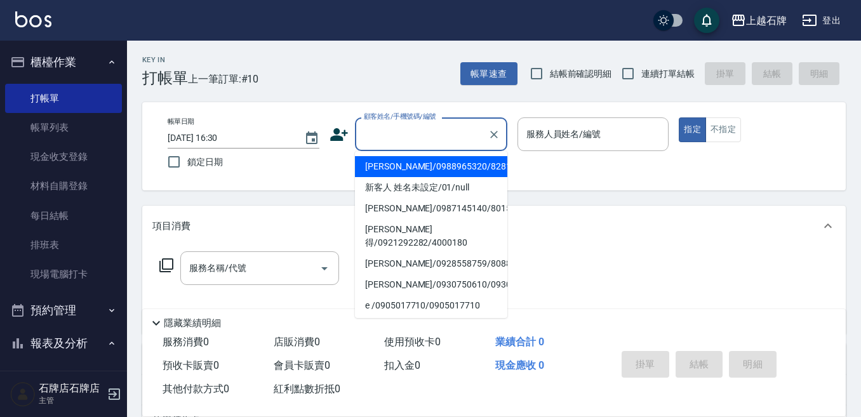
drag, startPoint x: 444, startPoint y: 170, endPoint x: 454, endPoint y: 174, distance: 10.3
click at [444, 170] on li "[PERSON_NAME]/0988965320/8281" at bounding box center [431, 166] width 152 height 21
type input "[PERSON_NAME]/0988965320/8281"
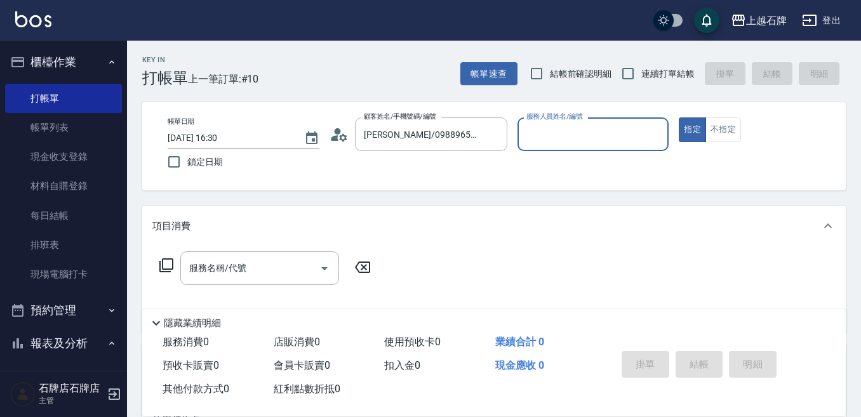
type input "Jk-1"
click at [499, 128] on icon "Clear" at bounding box center [494, 134] width 13 height 13
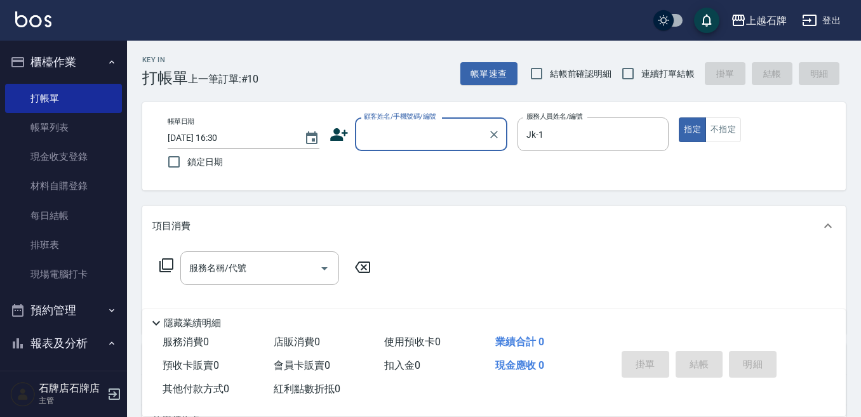
click at [454, 133] on input "顧客姓名/手機號碼/編號" at bounding box center [422, 134] width 122 height 22
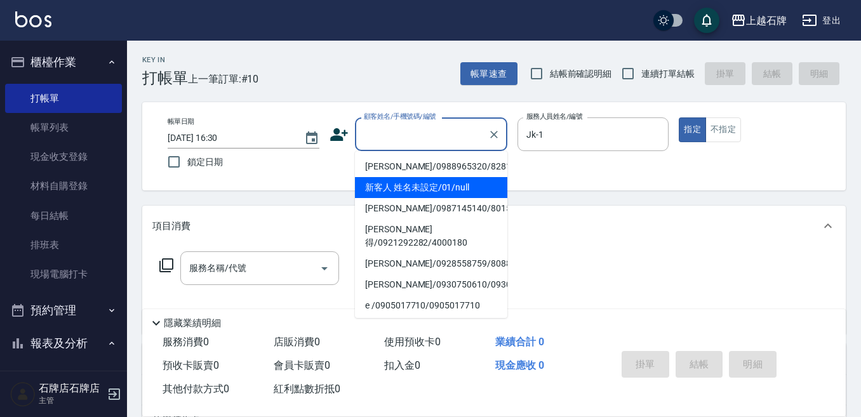
drag, startPoint x: 450, startPoint y: 197, endPoint x: 303, endPoint y: 213, distance: 147.7
click at [454, 197] on li "新客人 姓名未設定/01/null" at bounding box center [431, 187] width 152 height 21
type input "新客人 姓名未設定/01/null"
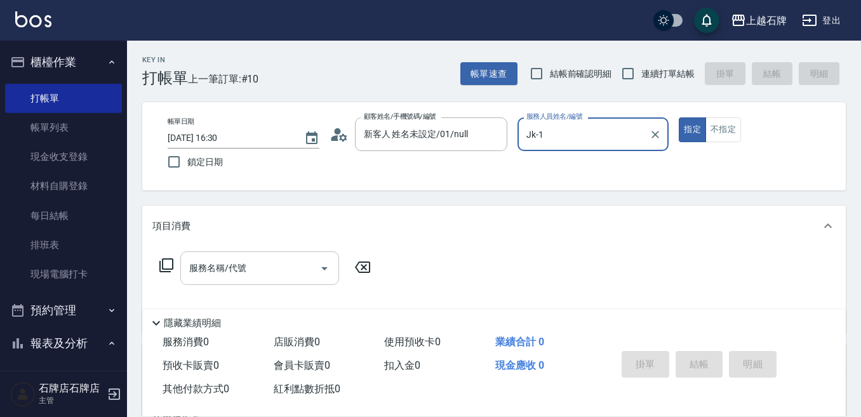
click at [247, 269] on input "服務名稱/代號" at bounding box center [250, 268] width 128 height 22
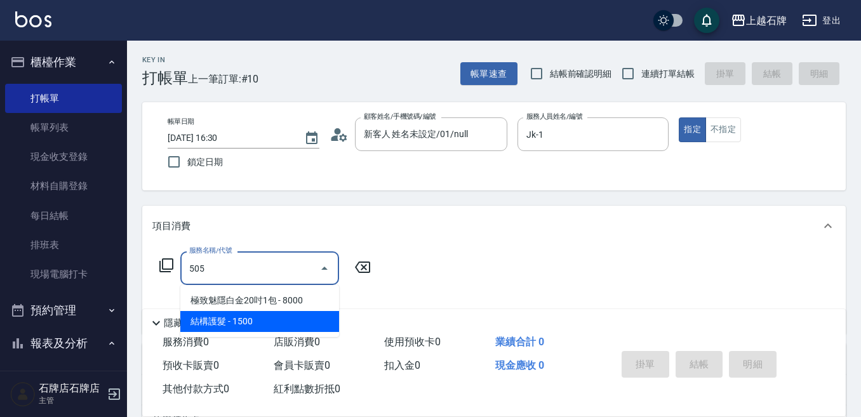
click at [269, 320] on span "結構護髮 - 1500" at bounding box center [259, 321] width 159 height 21
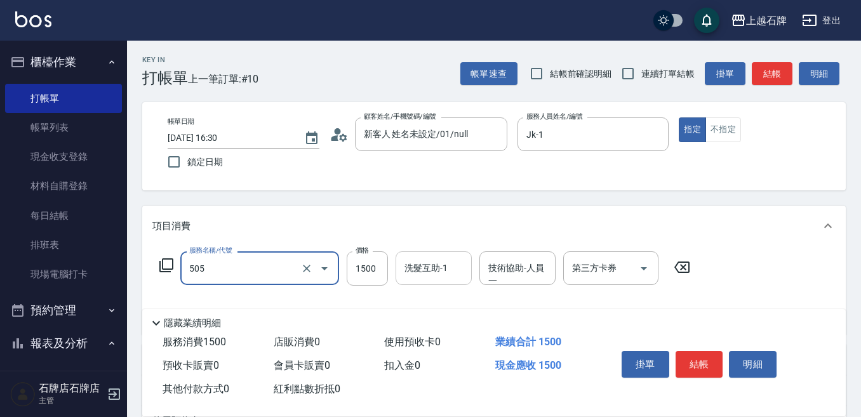
click at [443, 275] on input "洗髮互助-1" at bounding box center [433, 268] width 65 height 22
type input "結構護髮(505)"
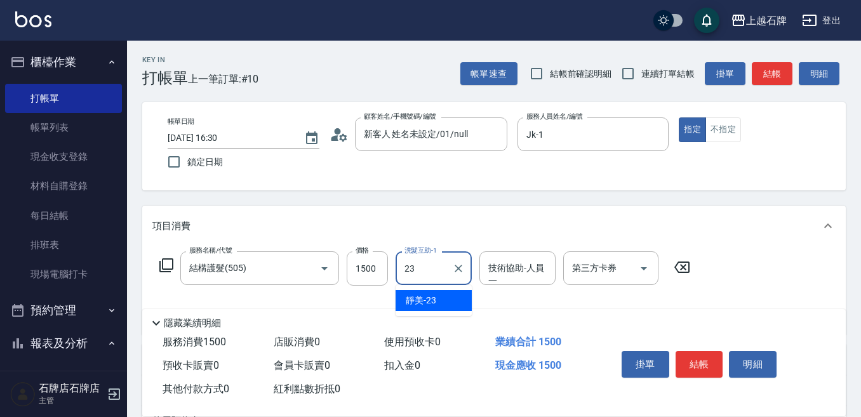
click at [452, 295] on div "靜美 -23" at bounding box center [434, 300] width 76 height 21
type input "靜美-23"
drag, startPoint x: 497, startPoint y: 279, endPoint x: 511, endPoint y: 273, distance: 15.4
click at [501, 277] on input "技術協助-人員一" at bounding box center [517, 268] width 65 height 22
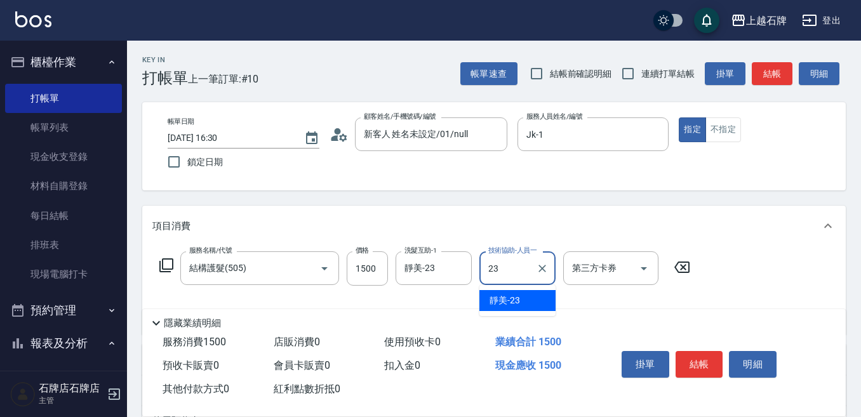
click at [523, 298] on div "靜美 -23" at bounding box center [518, 300] width 76 height 21
type input "靜美-23"
drag, startPoint x: 704, startPoint y: 343, endPoint x: 707, endPoint y: 354, distance: 11.1
click at [705, 346] on div "掛單 結帳 明細" at bounding box center [700, 366] width 166 height 40
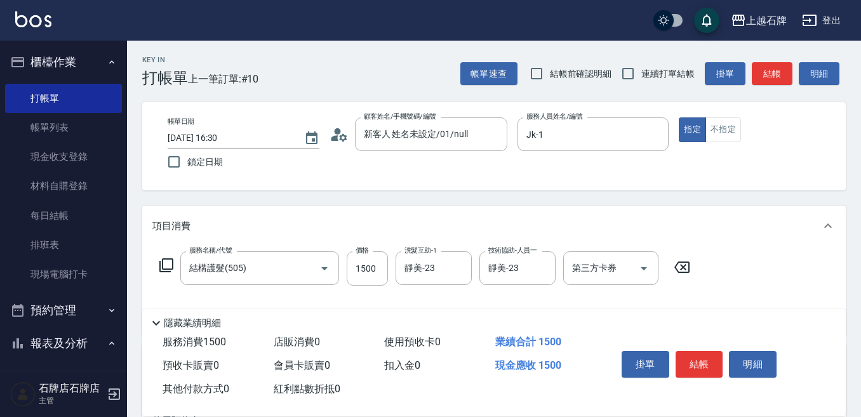
click at [708, 354] on button "結帳" at bounding box center [700, 364] width 48 height 27
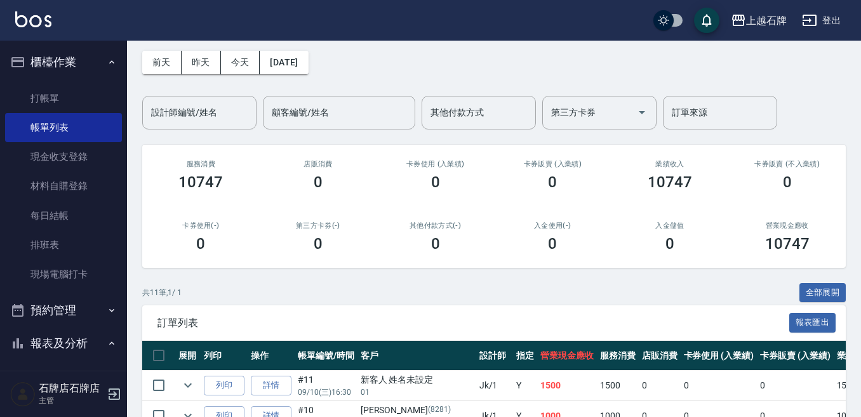
scroll to position [191, 0]
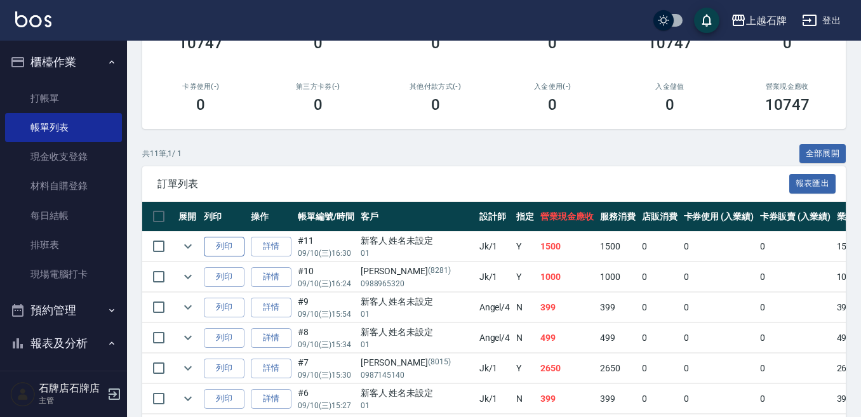
click at [219, 243] on button "列印" at bounding box center [224, 247] width 41 height 20
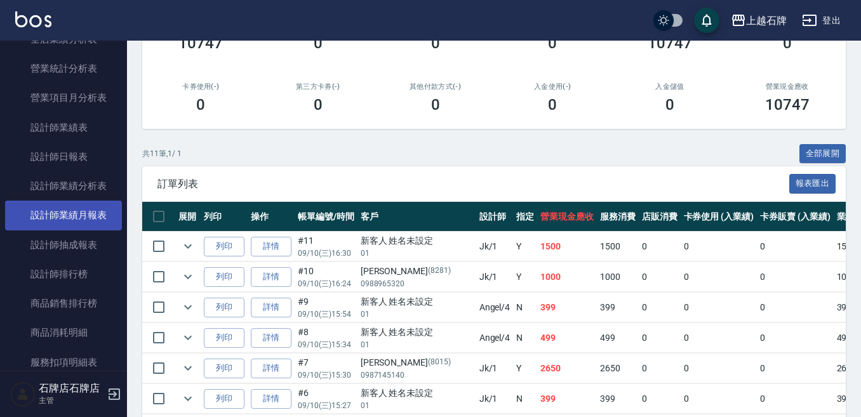
scroll to position [635, 0]
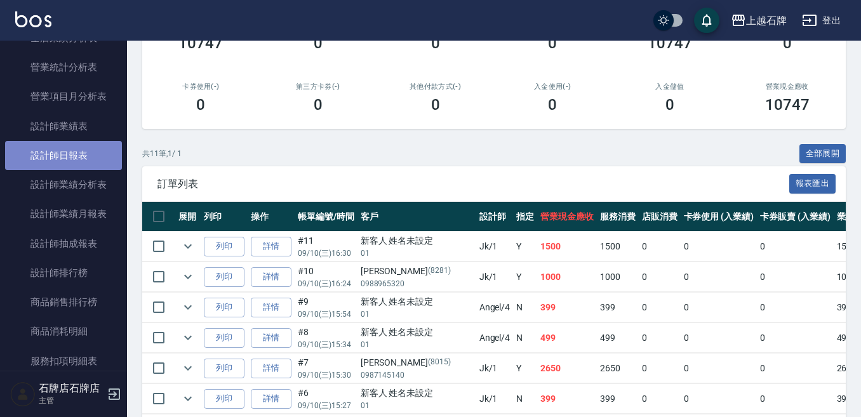
click at [67, 161] on link "設計師日報表" at bounding box center [63, 155] width 117 height 29
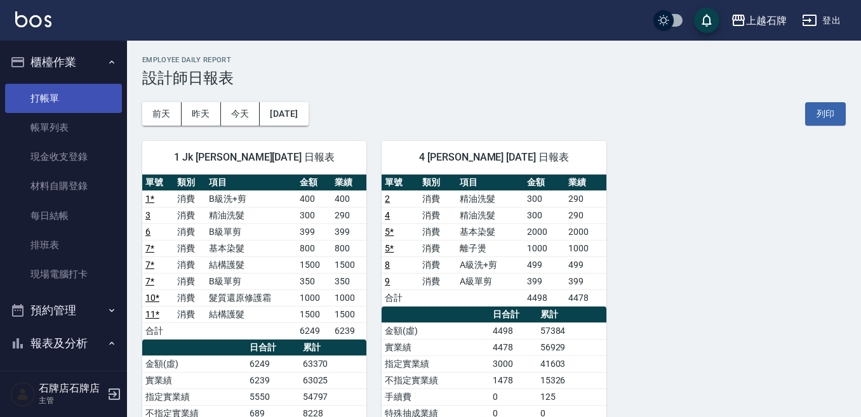
click at [34, 93] on link "打帳單" at bounding box center [63, 98] width 117 height 29
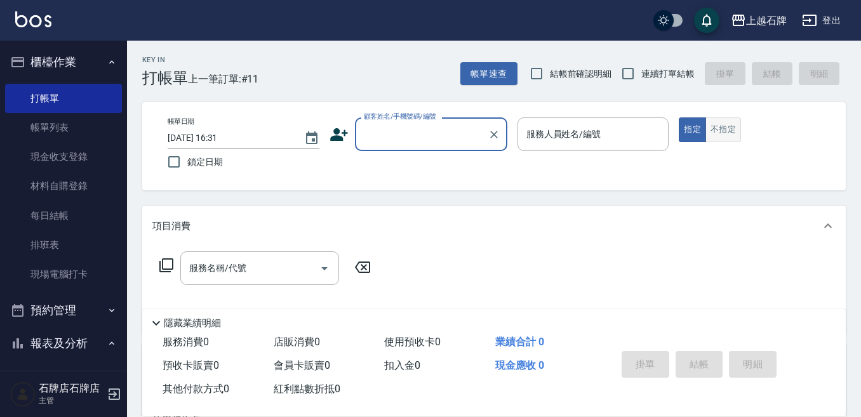
click at [705, 128] on button "指定" at bounding box center [692, 130] width 27 height 25
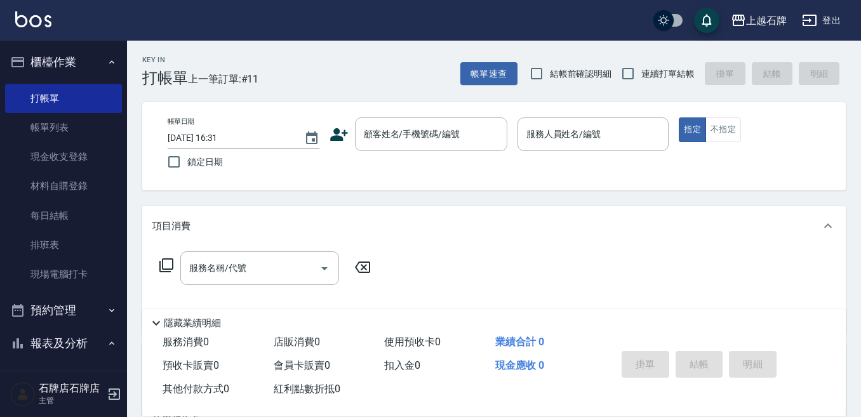
click at [398, 81] on div "Key In 打帳單 上一筆訂單:#11 帳單速查 結帳前確認明細 連續打單結帳 掛單 結帳 明細" at bounding box center [486, 64] width 719 height 46
click at [745, 128] on div "指定 不指定" at bounding box center [755, 130] width 152 height 25
click at [733, 133] on button "不指定" at bounding box center [724, 130] width 36 height 25
click at [410, 71] on div "Key In 打帳單 上一筆訂單:#11 帳單速查 結帳前確認明細 連續打單結帳 掛單 結帳 明細" at bounding box center [486, 64] width 719 height 46
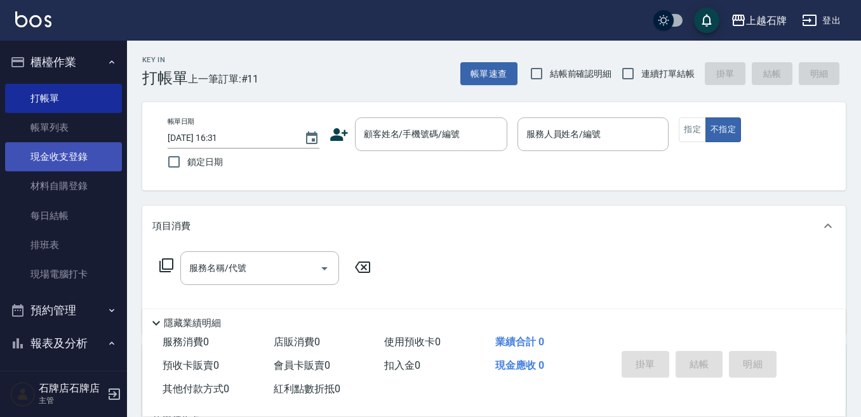
click at [100, 166] on link "現金收支登錄" at bounding box center [63, 156] width 117 height 29
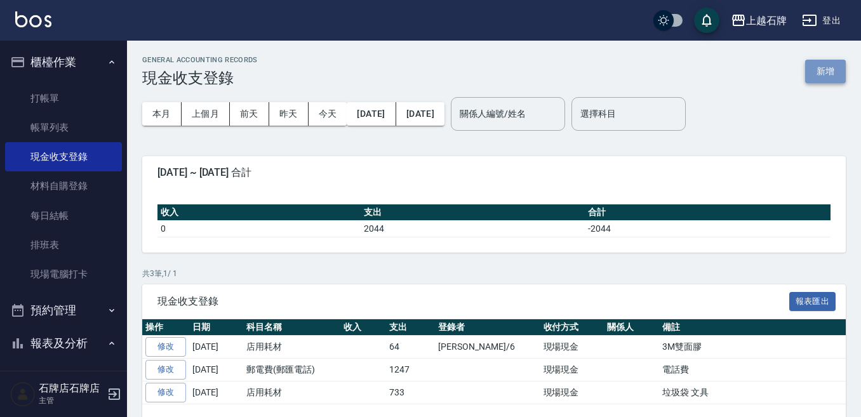
click at [831, 71] on button "新增" at bounding box center [825, 72] width 41 height 24
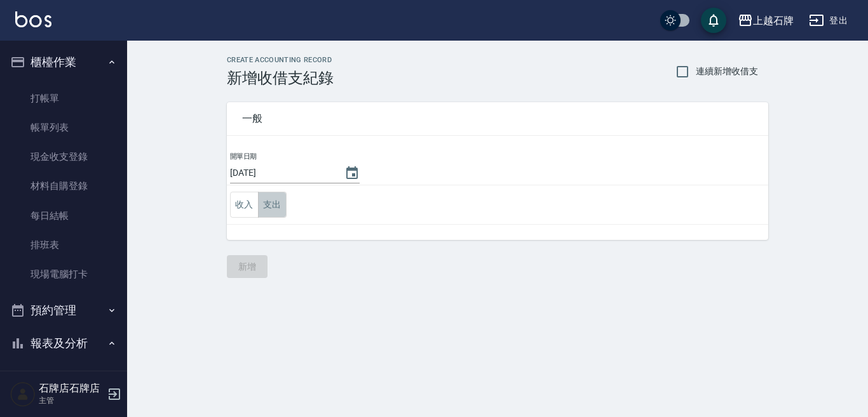
click at [273, 203] on button "支出" at bounding box center [272, 205] width 29 height 26
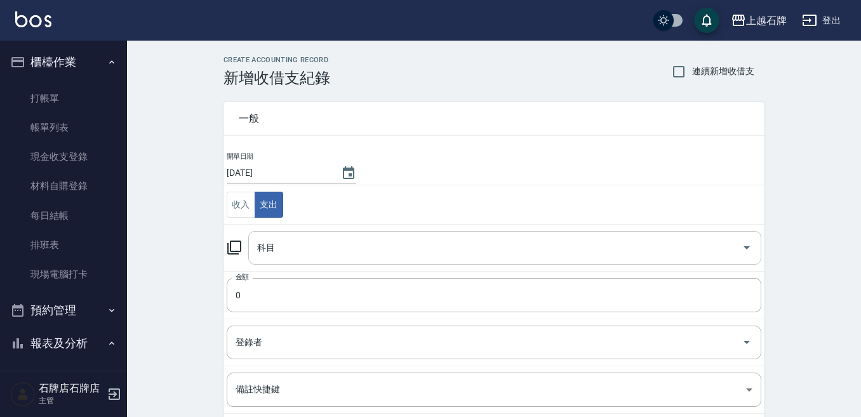
click at [312, 246] on input "科目" at bounding box center [495, 248] width 483 height 22
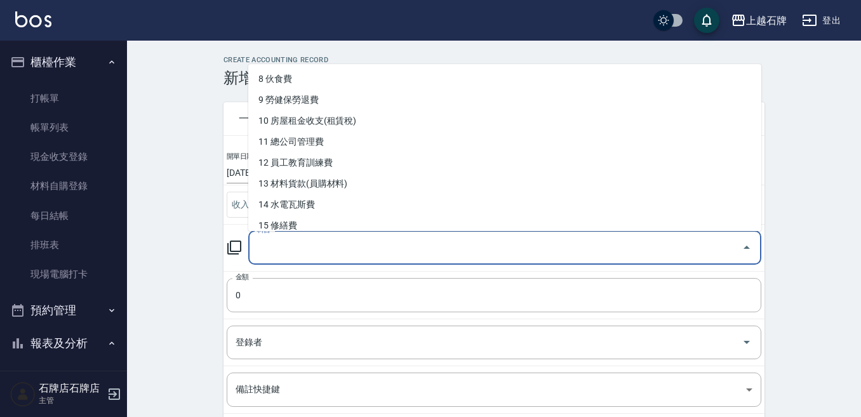
scroll to position [191, 0]
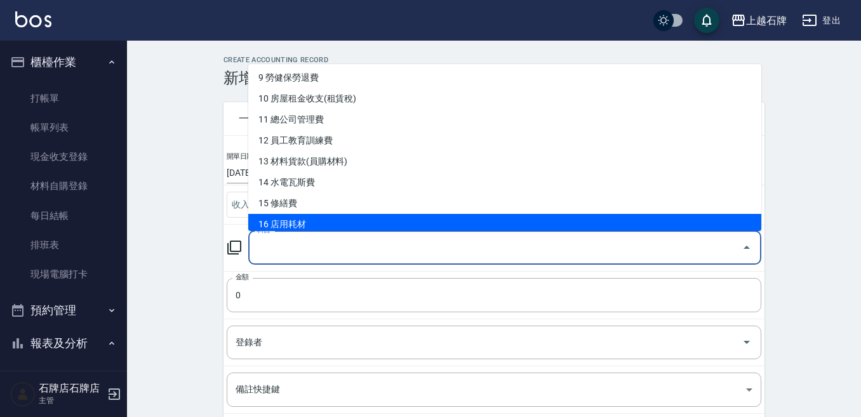
click at [316, 218] on li "16 店用耗材" at bounding box center [504, 224] width 513 height 21
type input "16 店用耗材"
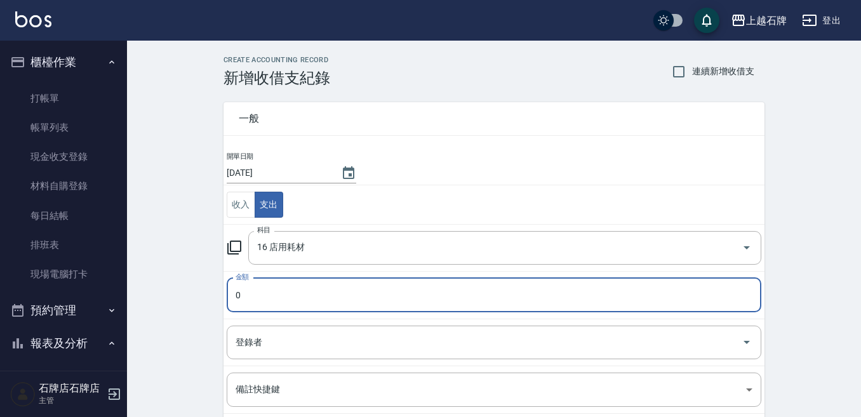
click at [286, 283] on input "0" at bounding box center [494, 295] width 535 height 34
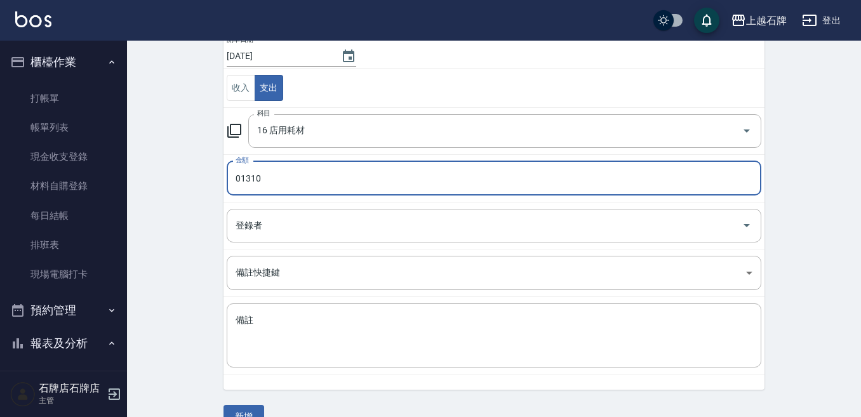
scroll to position [127, 0]
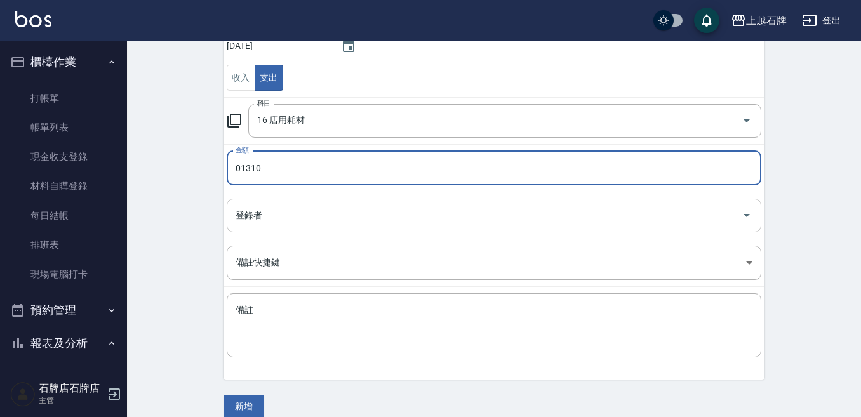
type input "01310"
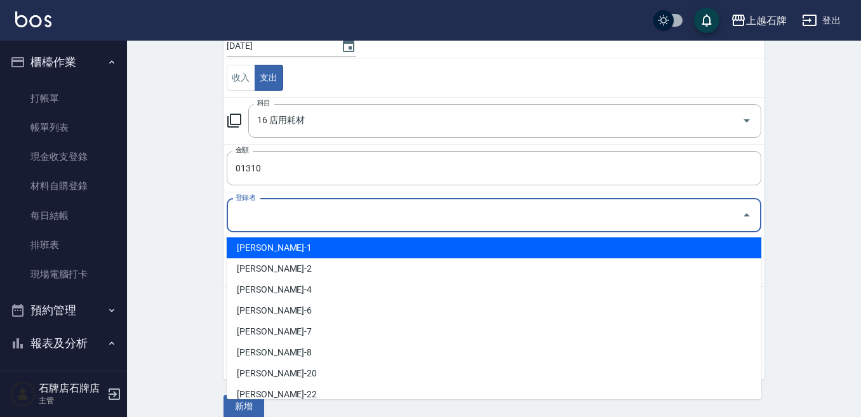
click at [238, 220] on input "登錄者" at bounding box center [484, 216] width 504 height 22
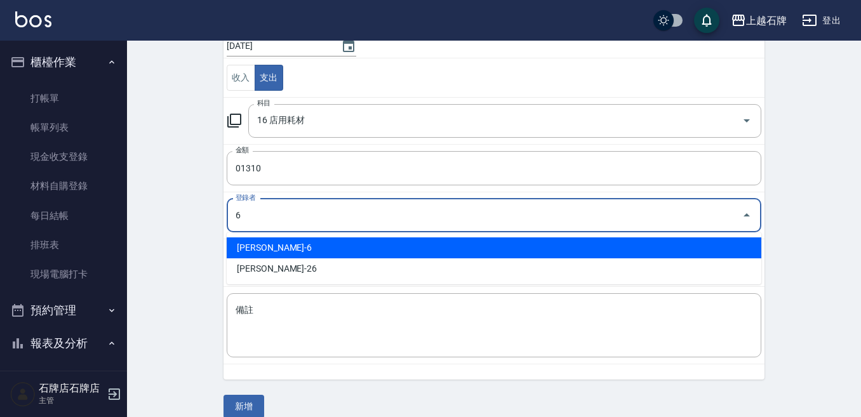
type input "[PERSON_NAME]-6"
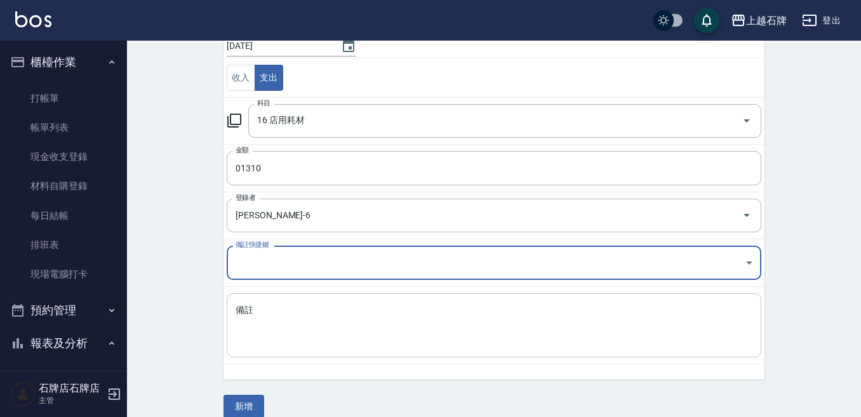
click at [250, 293] on div "x 備註" at bounding box center [494, 325] width 535 height 64
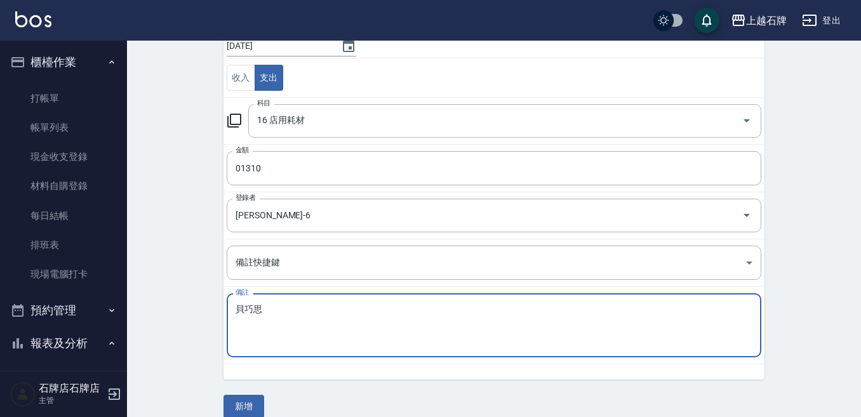
scroll to position [0, 0]
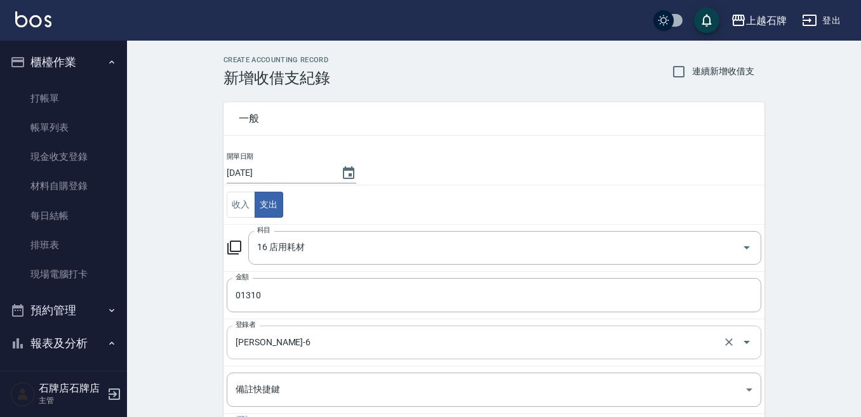
type textarea "貝巧思"
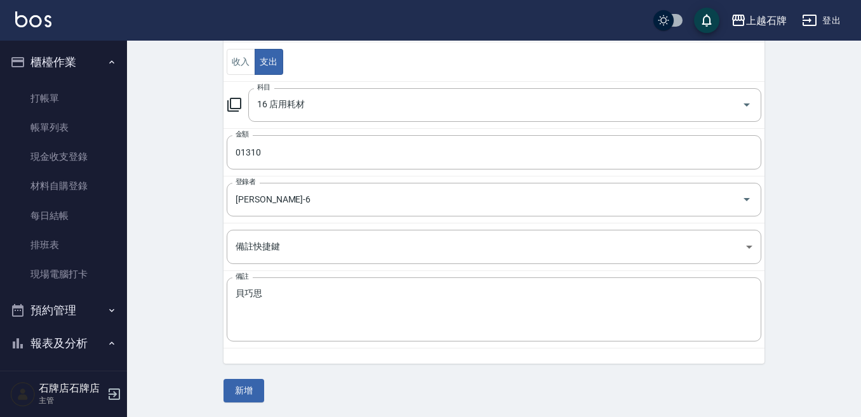
scroll to position [144, 0]
click at [245, 384] on button "新增" at bounding box center [244, 391] width 41 height 24
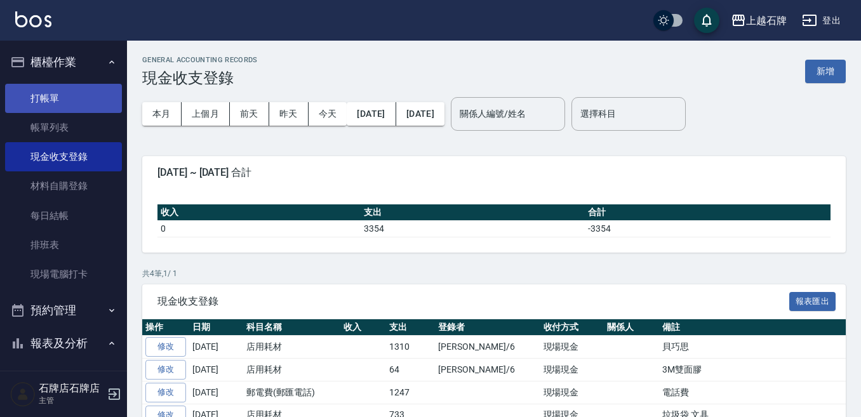
click at [90, 107] on link "打帳單" at bounding box center [63, 98] width 117 height 29
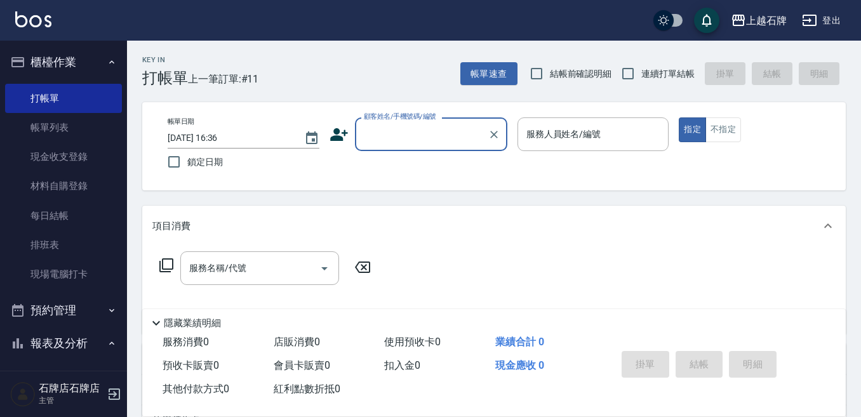
drag, startPoint x: 438, startPoint y: 137, endPoint x: 453, endPoint y: 148, distance: 18.6
click at [438, 136] on input "顧客姓名/手機號碼/編號" at bounding box center [422, 134] width 122 height 22
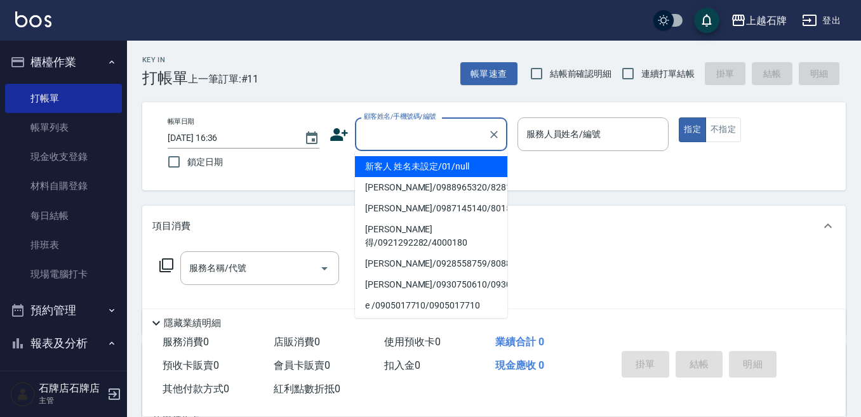
drag, startPoint x: 447, startPoint y: 165, endPoint x: 565, endPoint y: 163, distance: 118.2
click at [457, 162] on li "新客人 姓名未設定/01/null" at bounding box center [431, 166] width 152 height 21
type input "1"
type input "新客人 姓名未設定/01/null"
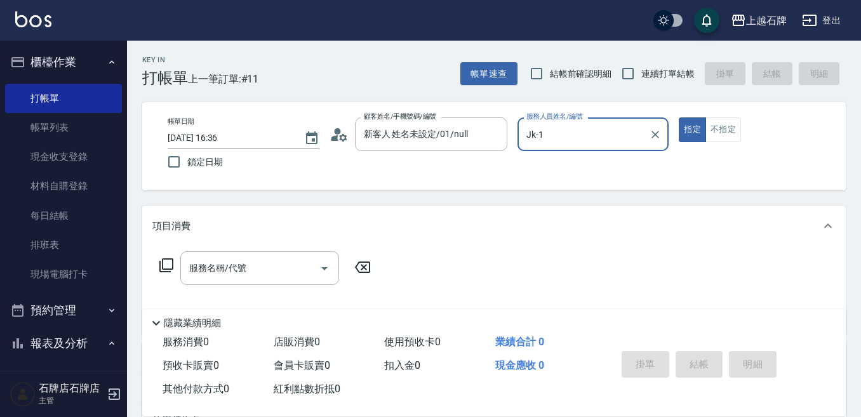
type input "Jk-1"
click at [566, 163] on p at bounding box center [594, 157] width 152 height 13
click at [710, 125] on button "不指定" at bounding box center [724, 130] width 36 height 25
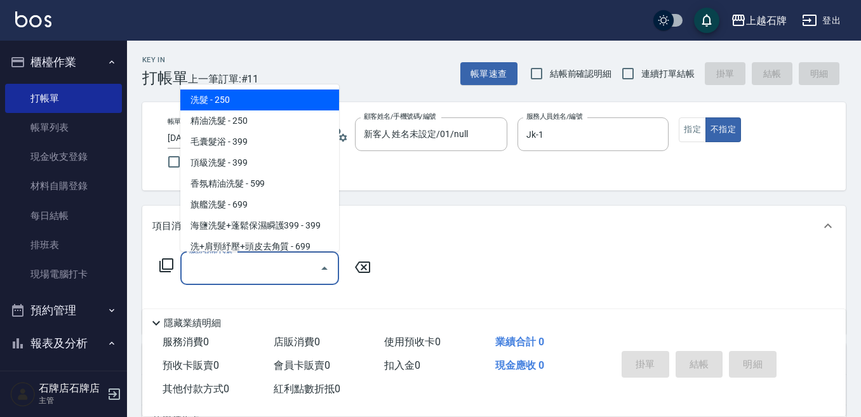
click at [290, 271] on input "服務名稱/代號" at bounding box center [250, 268] width 128 height 22
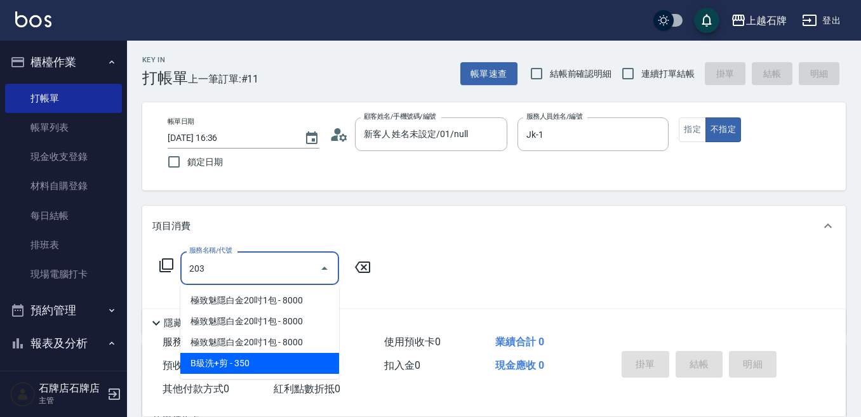
drag, startPoint x: 255, startPoint y: 360, endPoint x: 346, endPoint y: 265, distance: 131.2
click at [257, 360] on span "B級洗+剪 - 350" at bounding box center [259, 363] width 159 height 21
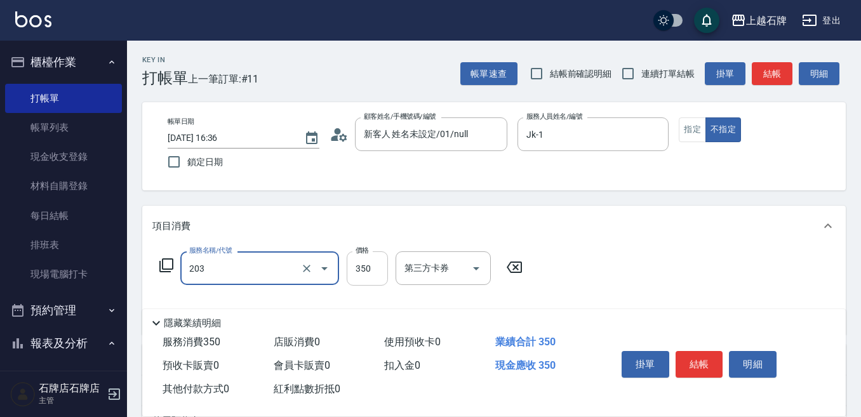
click at [365, 265] on input "350" at bounding box center [367, 269] width 41 height 34
type input "B級洗+剪(203)"
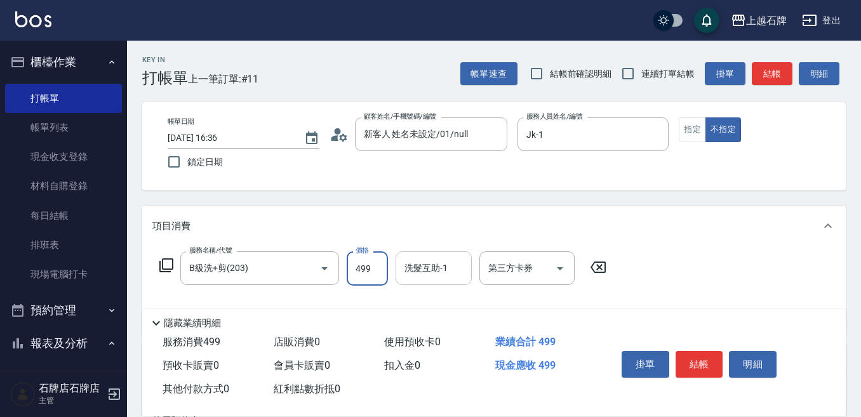
type input "499"
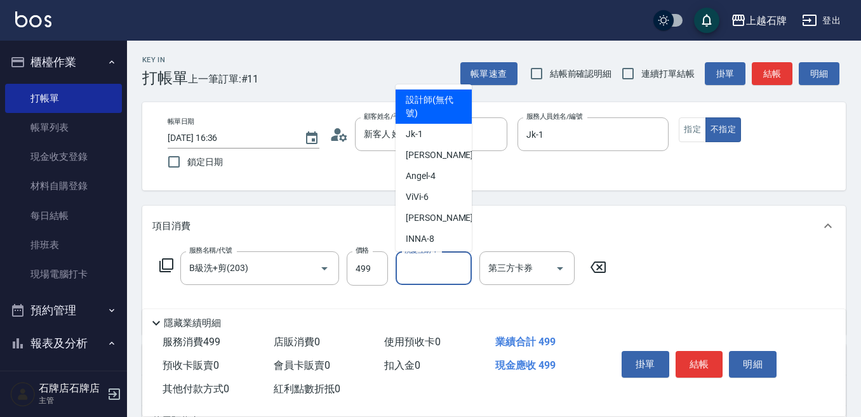
click at [433, 272] on input "洗髮互助-1" at bounding box center [433, 268] width 65 height 22
type input "3"
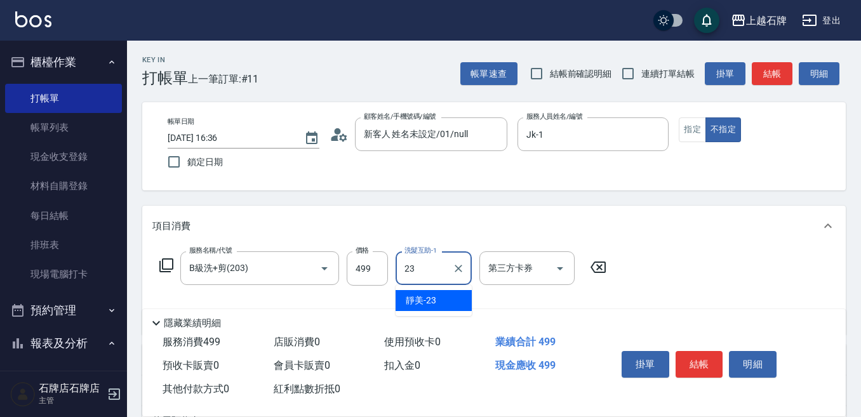
click at [439, 297] on div "靜美 -23" at bounding box center [434, 300] width 76 height 21
type input "靜美-23"
click at [691, 351] on button "結帳" at bounding box center [700, 364] width 48 height 27
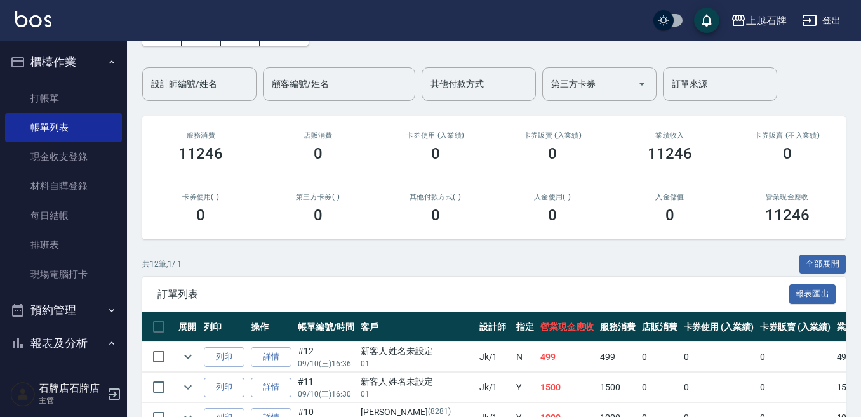
scroll to position [191, 0]
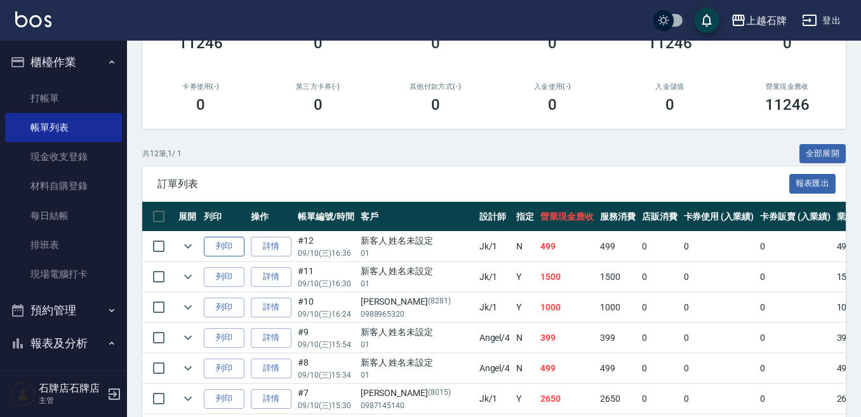
click at [235, 242] on button "列印" at bounding box center [224, 247] width 41 height 20
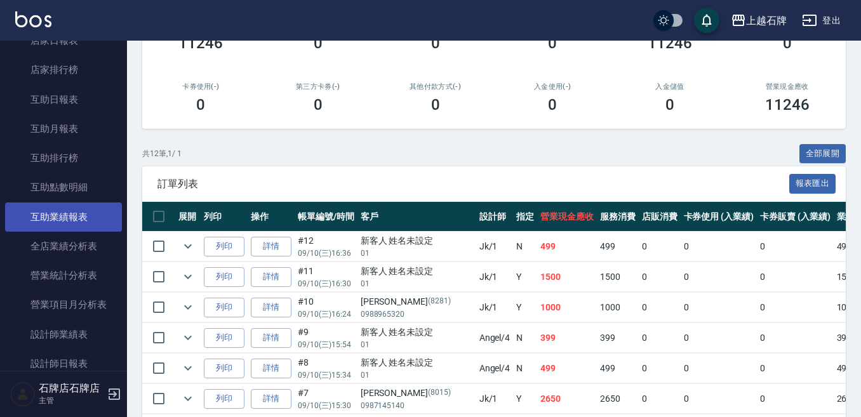
scroll to position [508, 0]
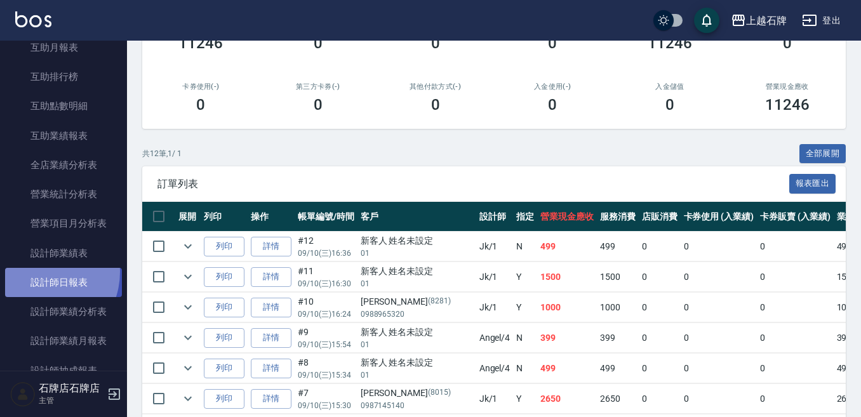
click at [40, 273] on link "設計師日報表" at bounding box center [63, 282] width 117 height 29
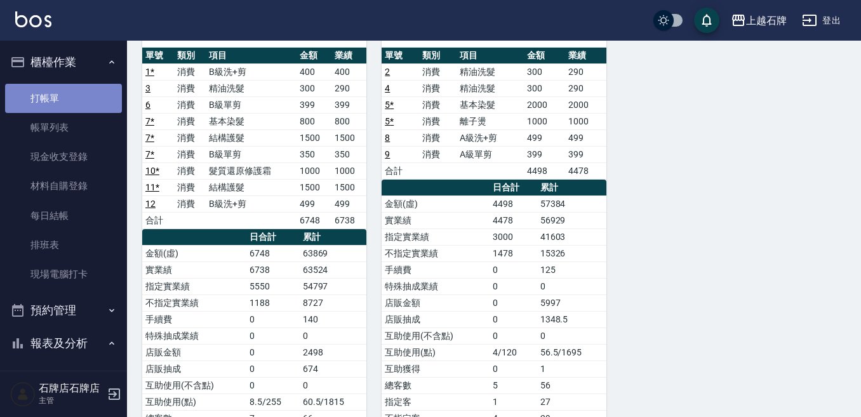
drag, startPoint x: 71, startPoint y: 97, endPoint x: 79, endPoint y: 104, distance: 10.4
click at [71, 98] on link "打帳單" at bounding box center [63, 98] width 117 height 29
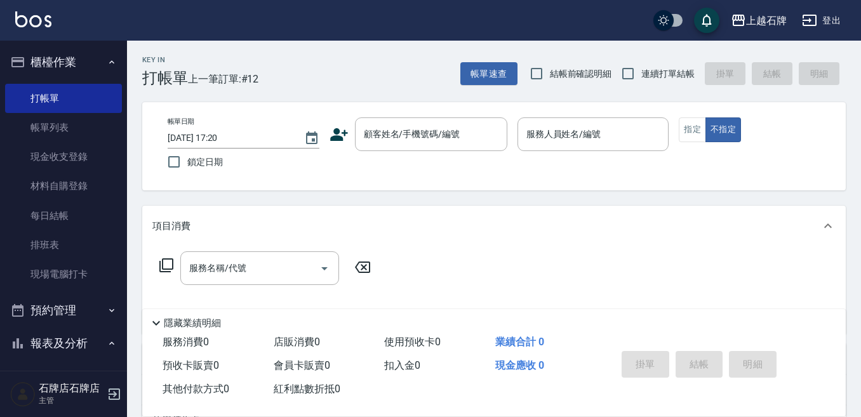
click at [429, 81] on div "Key In 打帳單 上一筆訂單:#12 帳單速查 結帳前確認明細 連續打單結帳 掛單 結帳 明細" at bounding box center [486, 64] width 719 height 46
drag, startPoint x: 380, startPoint y: 137, endPoint x: 391, endPoint y: 129, distance: 13.2
click at [383, 137] on input "顧客姓名/手機號碼/編號" at bounding box center [422, 134] width 122 height 22
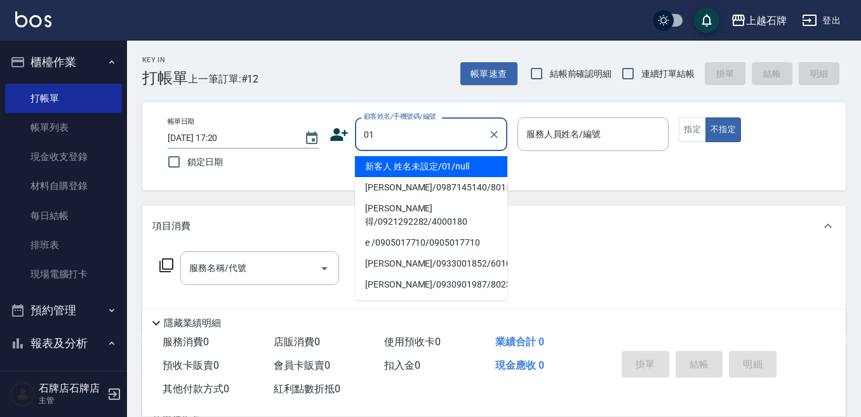
type input "01"
type input "6"
type input "新客人 姓名未設定/01/null"
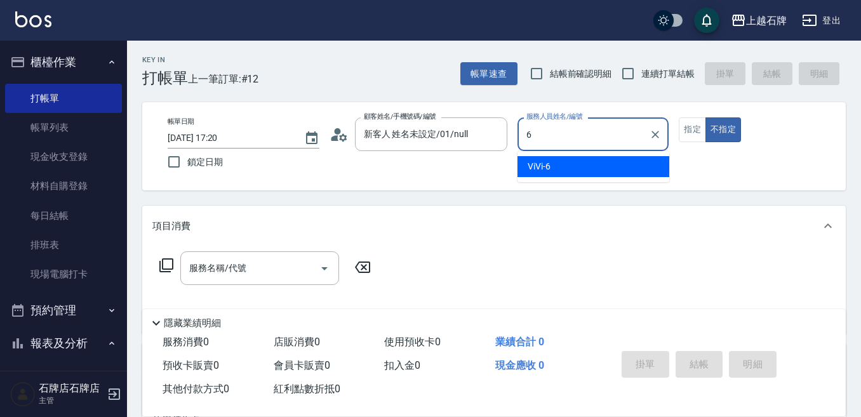
type input "6"
type button "false"
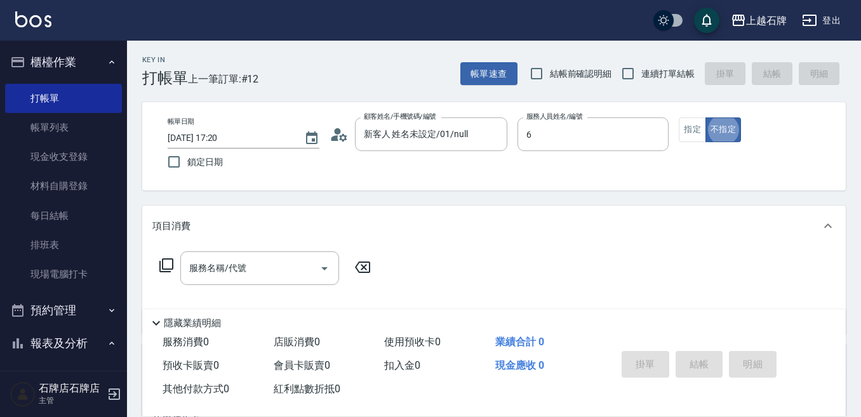
type input "ViVi-6"
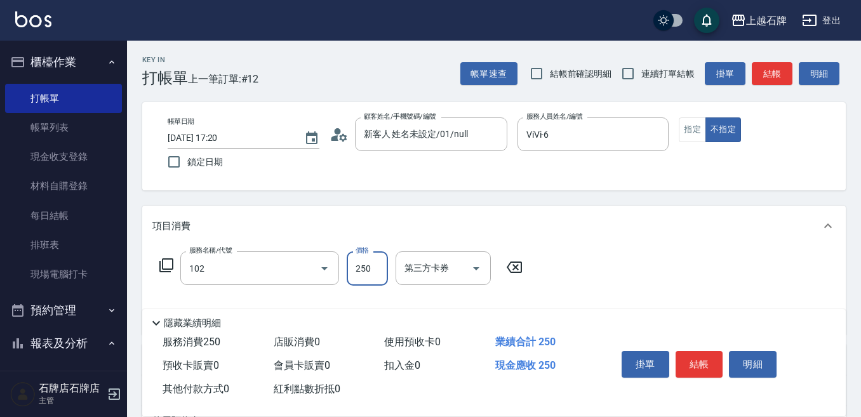
type input "精油洗髮(102)"
type input "300"
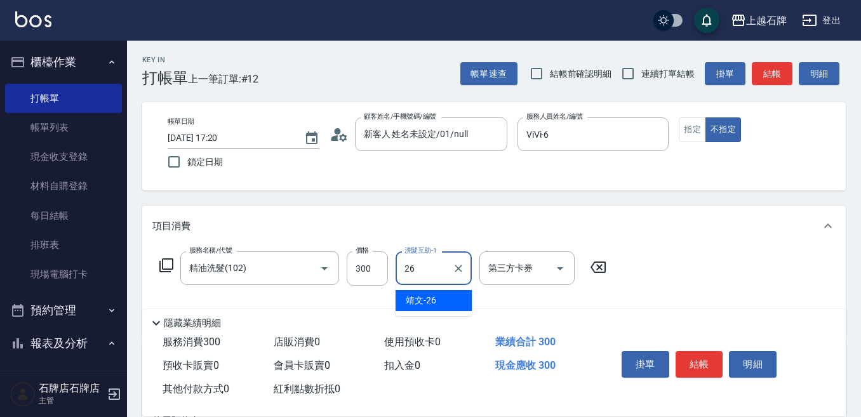
type input "靖文-26"
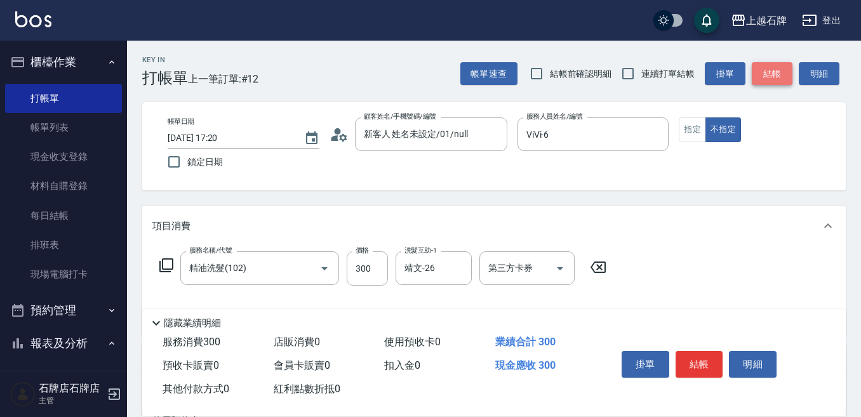
click at [776, 76] on button "結帳" at bounding box center [772, 74] width 41 height 24
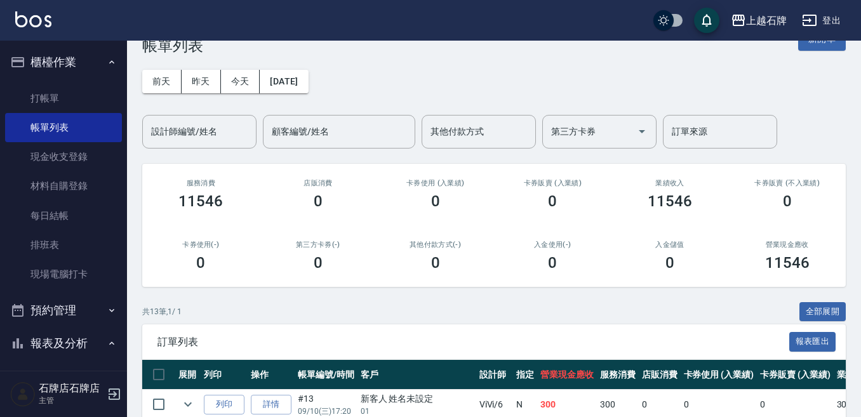
scroll to position [64, 0]
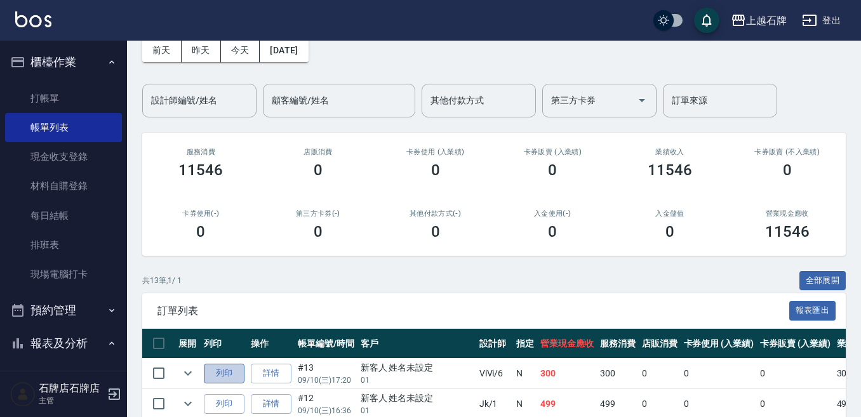
drag, startPoint x: 220, startPoint y: 375, endPoint x: 260, endPoint y: 361, distance: 41.8
click at [221, 375] on button "列印" at bounding box center [224, 374] width 41 height 20
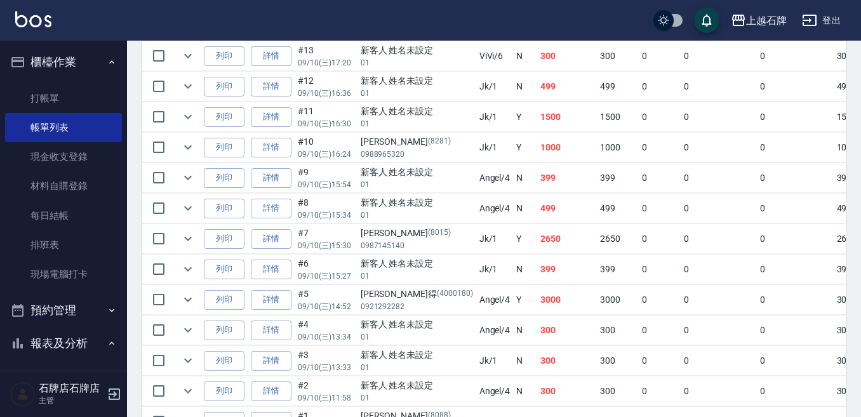
scroll to position [318, 0]
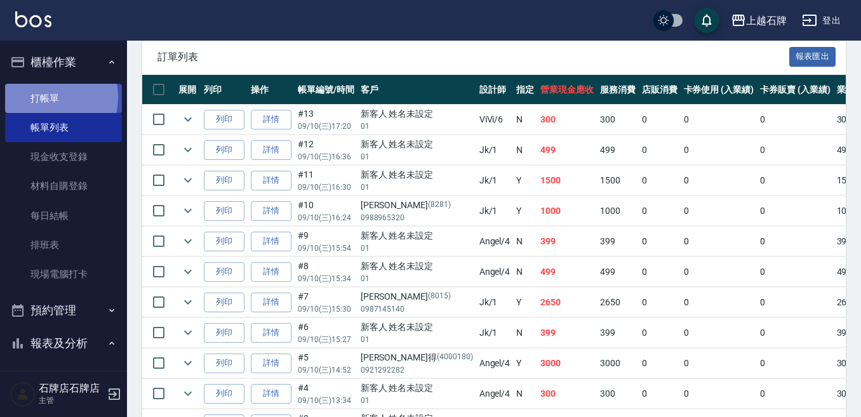
click at [44, 97] on link "打帳單" at bounding box center [63, 98] width 117 height 29
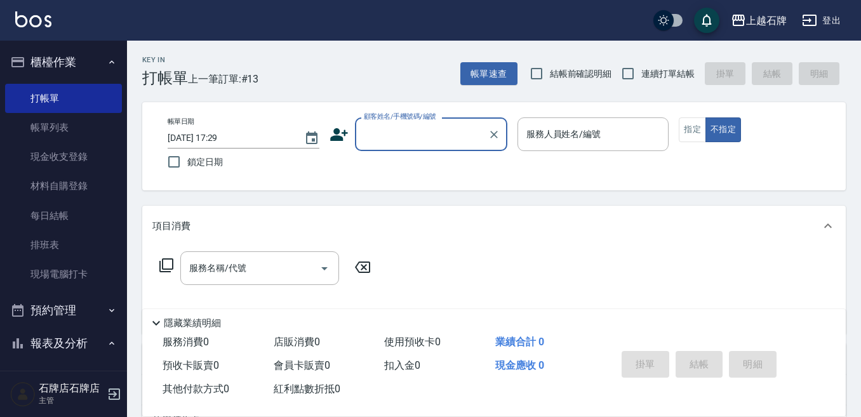
click at [379, 136] on input "顧客姓名/手機號碼/編號" at bounding box center [422, 134] width 122 height 22
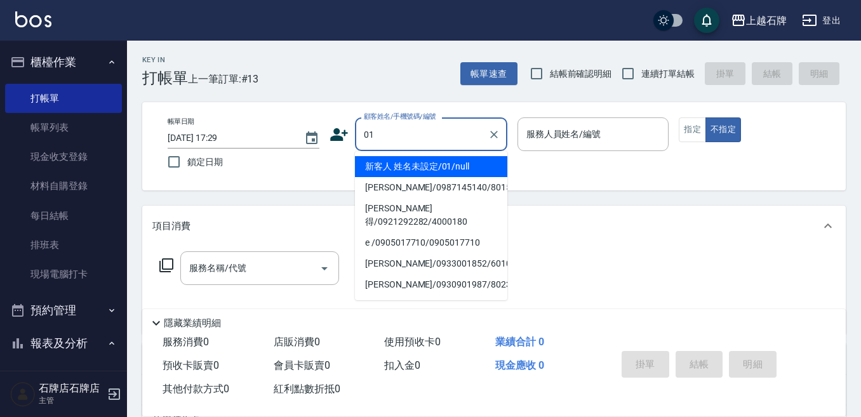
type input "新客人 姓名未設定/01/null"
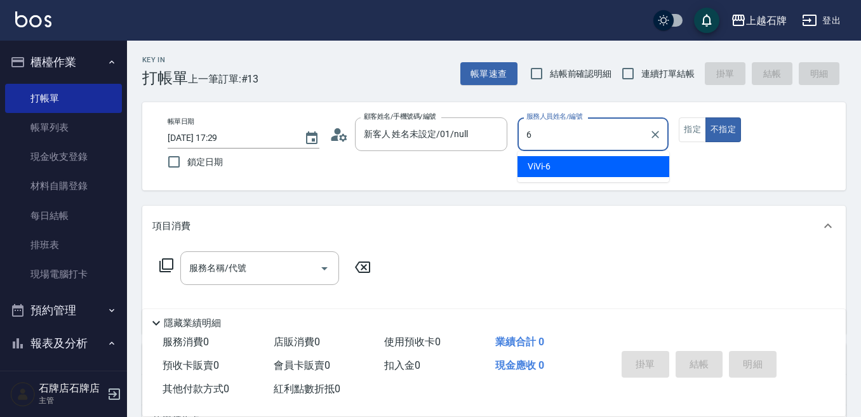
type input "6"
type button "false"
type input "ViVi-6"
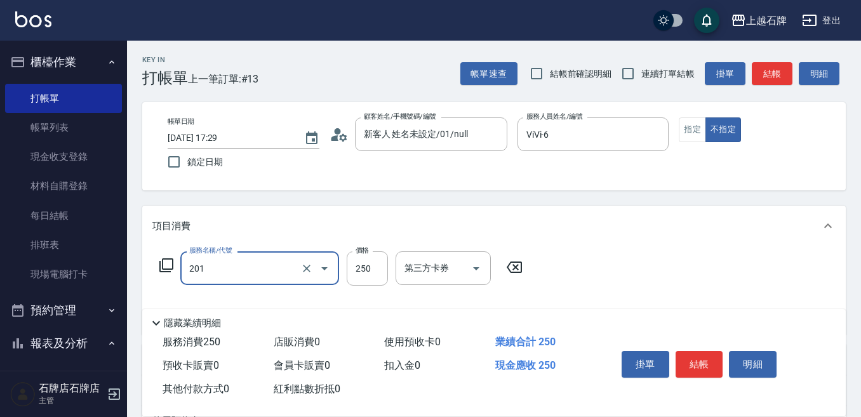
type input "B級單剪(201)"
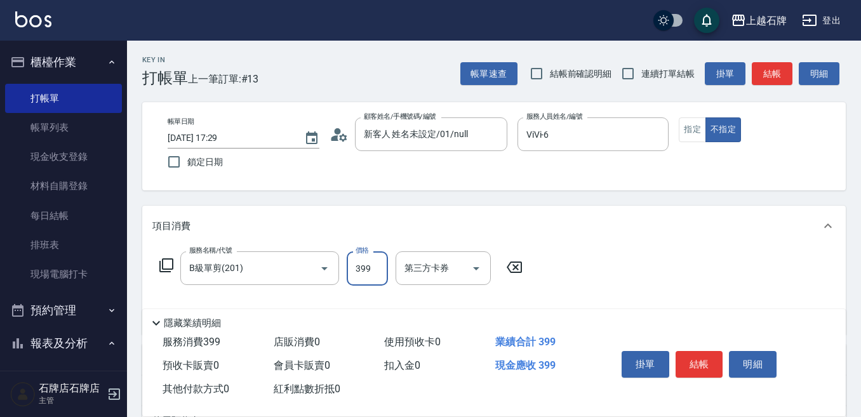
type input "399"
click at [765, 71] on button "結帳" at bounding box center [772, 74] width 41 height 24
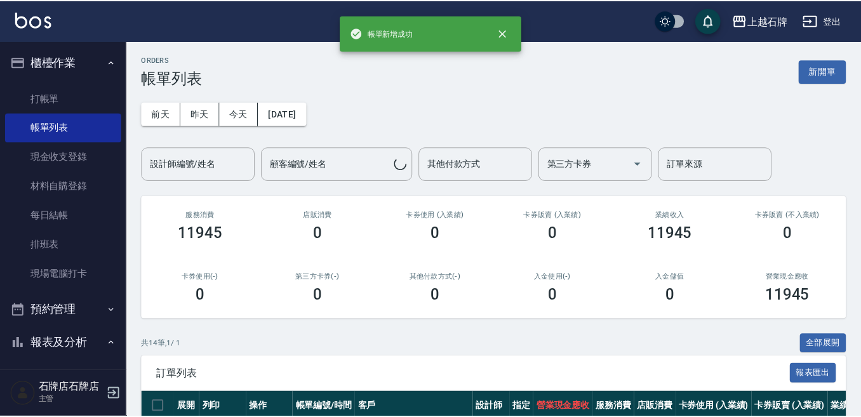
scroll to position [127, 0]
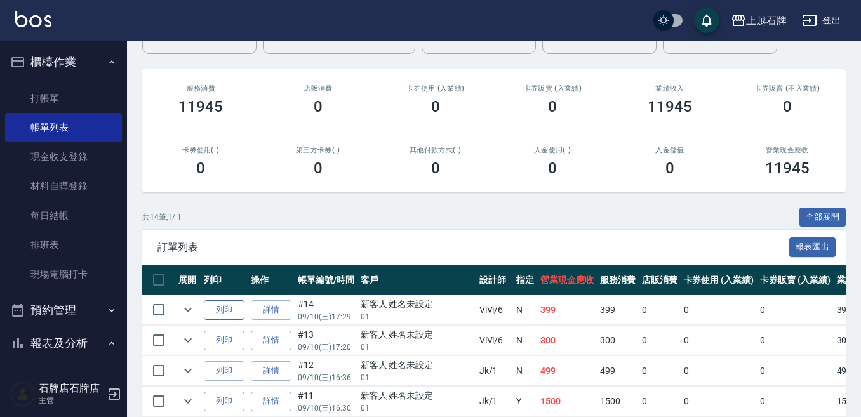
click at [220, 307] on button "列印" at bounding box center [224, 310] width 41 height 20
click at [74, 95] on link "打帳單" at bounding box center [63, 98] width 117 height 29
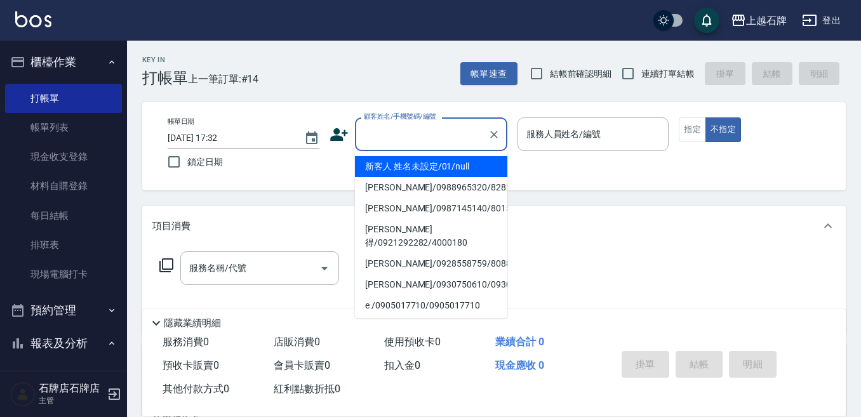
click at [376, 137] on input "顧客姓名/手機號碼/編號" at bounding box center [422, 134] width 122 height 22
click at [450, 165] on li "新客人 姓名未設定/01/null" at bounding box center [431, 166] width 152 height 21
type input "新客人 姓名未設定/01/null"
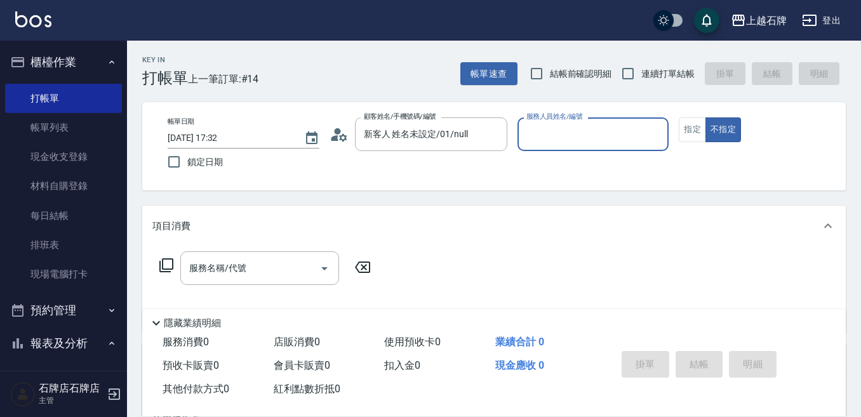
click at [555, 131] on input "服務人員姓名/編號" at bounding box center [593, 134] width 140 height 22
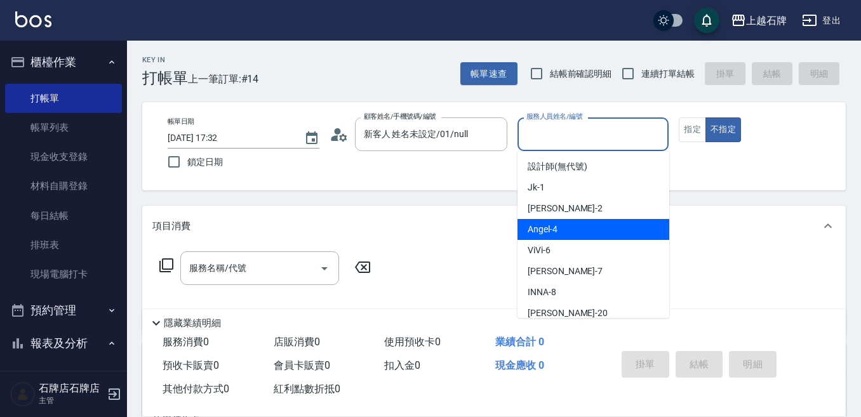
click at [605, 224] on div "[PERSON_NAME] -4" at bounding box center [594, 229] width 152 height 21
type input "[PERSON_NAME]-4"
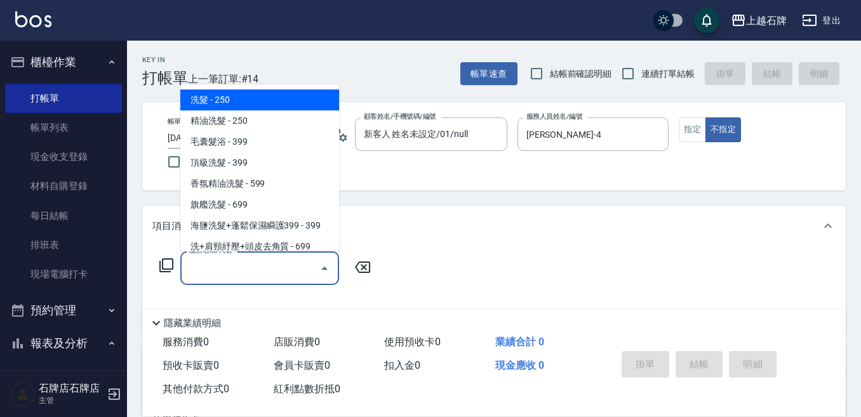
click at [288, 269] on input "服務名稱/代號" at bounding box center [250, 268] width 128 height 22
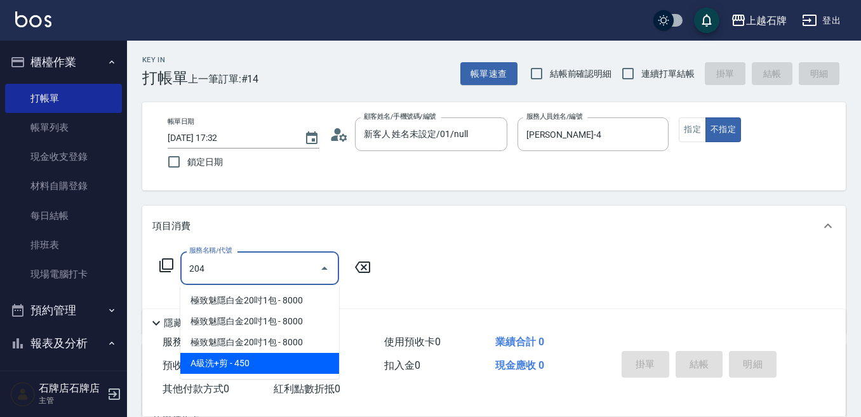
click at [254, 365] on span "A級洗+剪 - 450" at bounding box center [259, 363] width 159 height 21
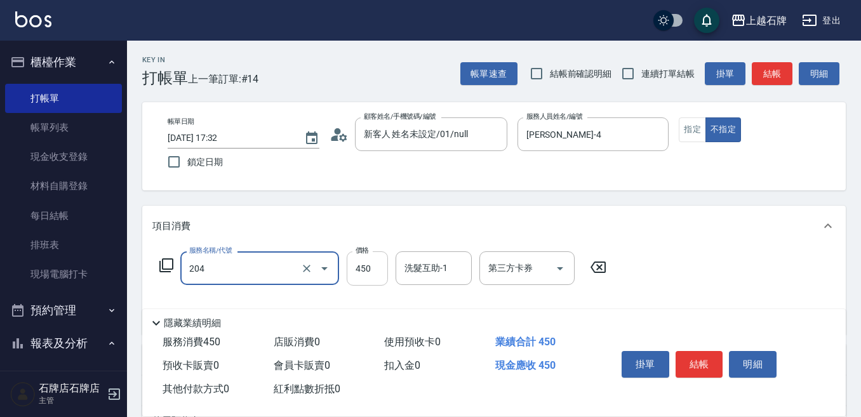
type input "A級洗+剪(204)"
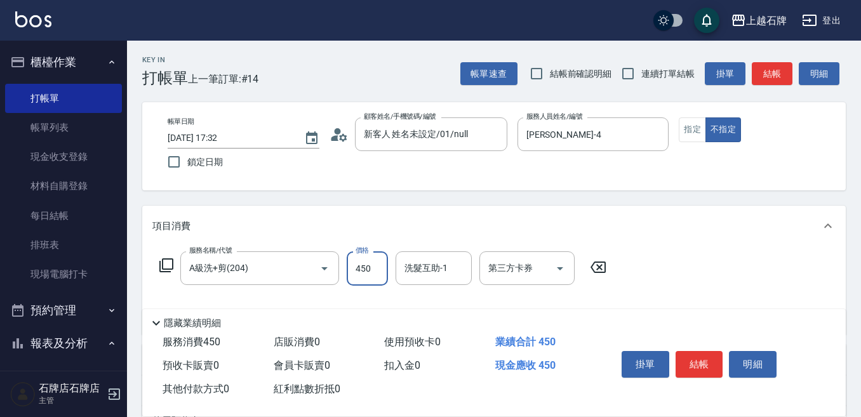
click at [365, 267] on input "450" at bounding box center [367, 269] width 41 height 34
type input "499"
click at [419, 278] on input "洗髮互助-1" at bounding box center [433, 268] width 65 height 22
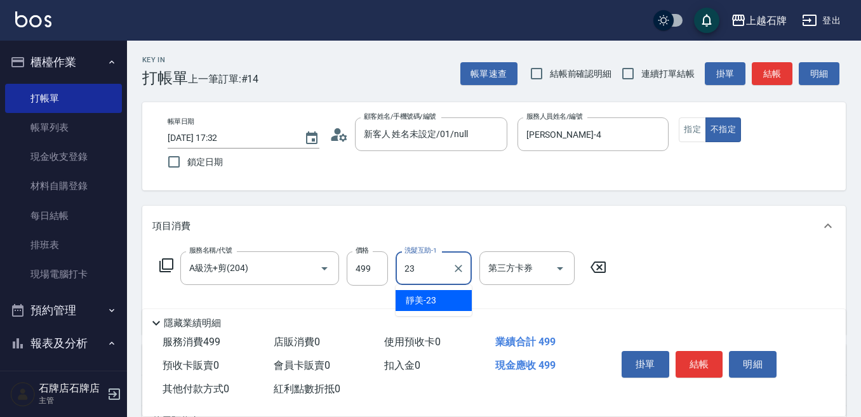
click at [457, 293] on div "靜美 -23" at bounding box center [434, 300] width 76 height 21
type input "靜美-23"
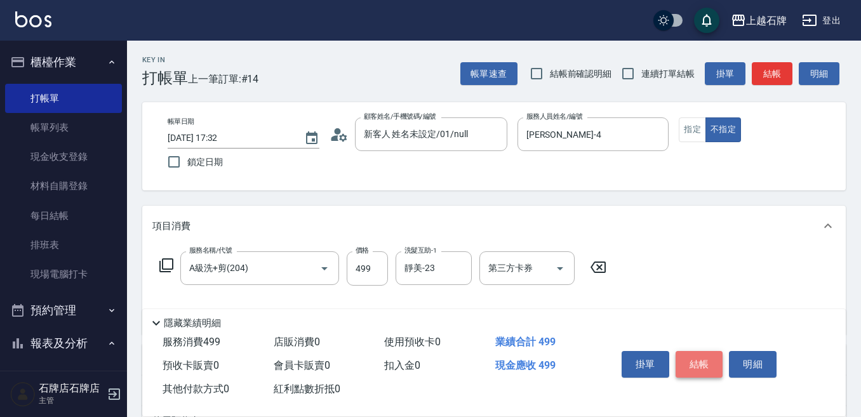
click at [713, 359] on button "結帳" at bounding box center [700, 364] width 48 height 27
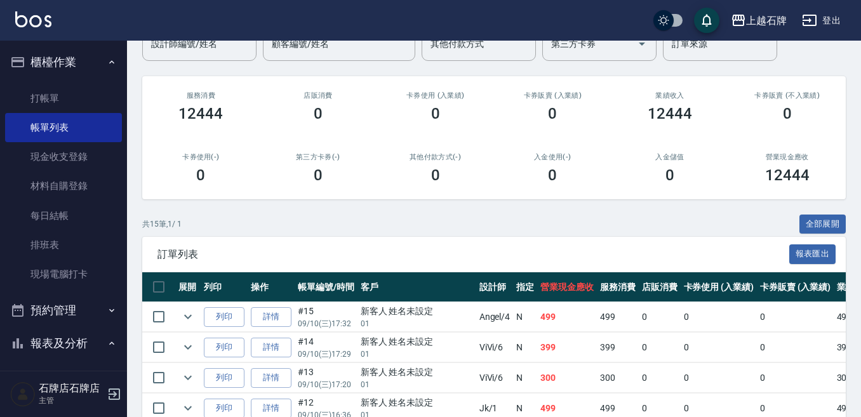
scroll to position [127, 0]
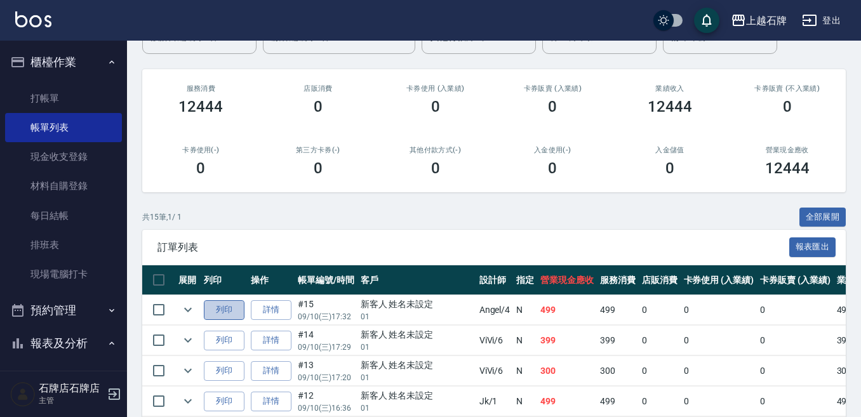
drag, startPoint x: 227, startPoint y: 311, endPoint x: 236, endPoint y: 309, distance: 8.5
click at [227, 311] on button "列印" at bounding box center [224, 310] width 41 height 20
click at [224, 304] on button "列印" at bounding box center [224, 310] width 41 height 20
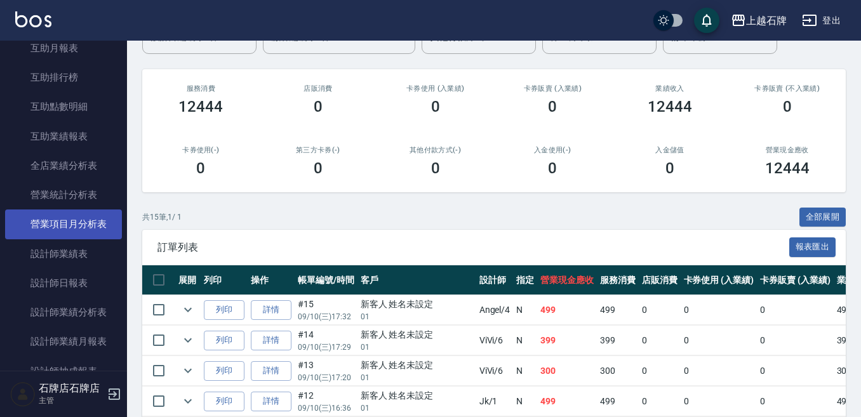
scroll to position [572, 0]
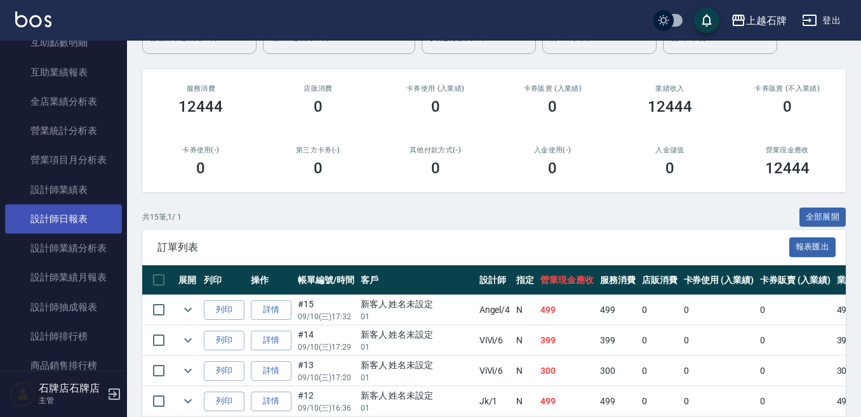
click at [84, 217] on link "設計師日報表" at bounding box center [63, 219] width 117 height 29
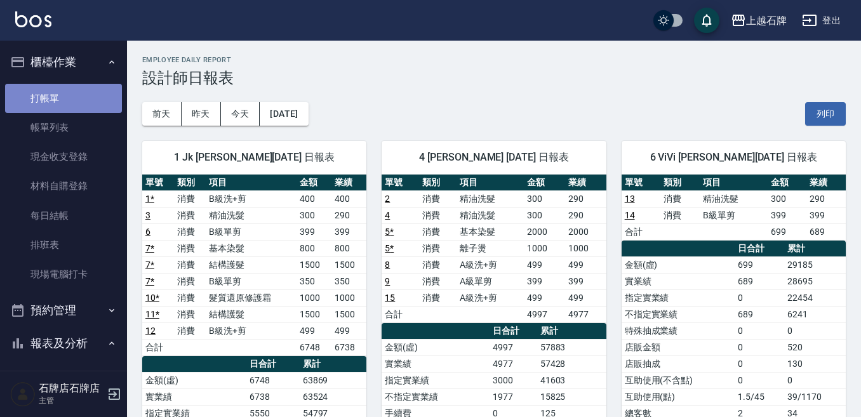
click at [77, 99] on link "打帳單" at bounding box center [63, 98] width 117 height 29
